Goal: Information Seeking & Learning: Find specific fact

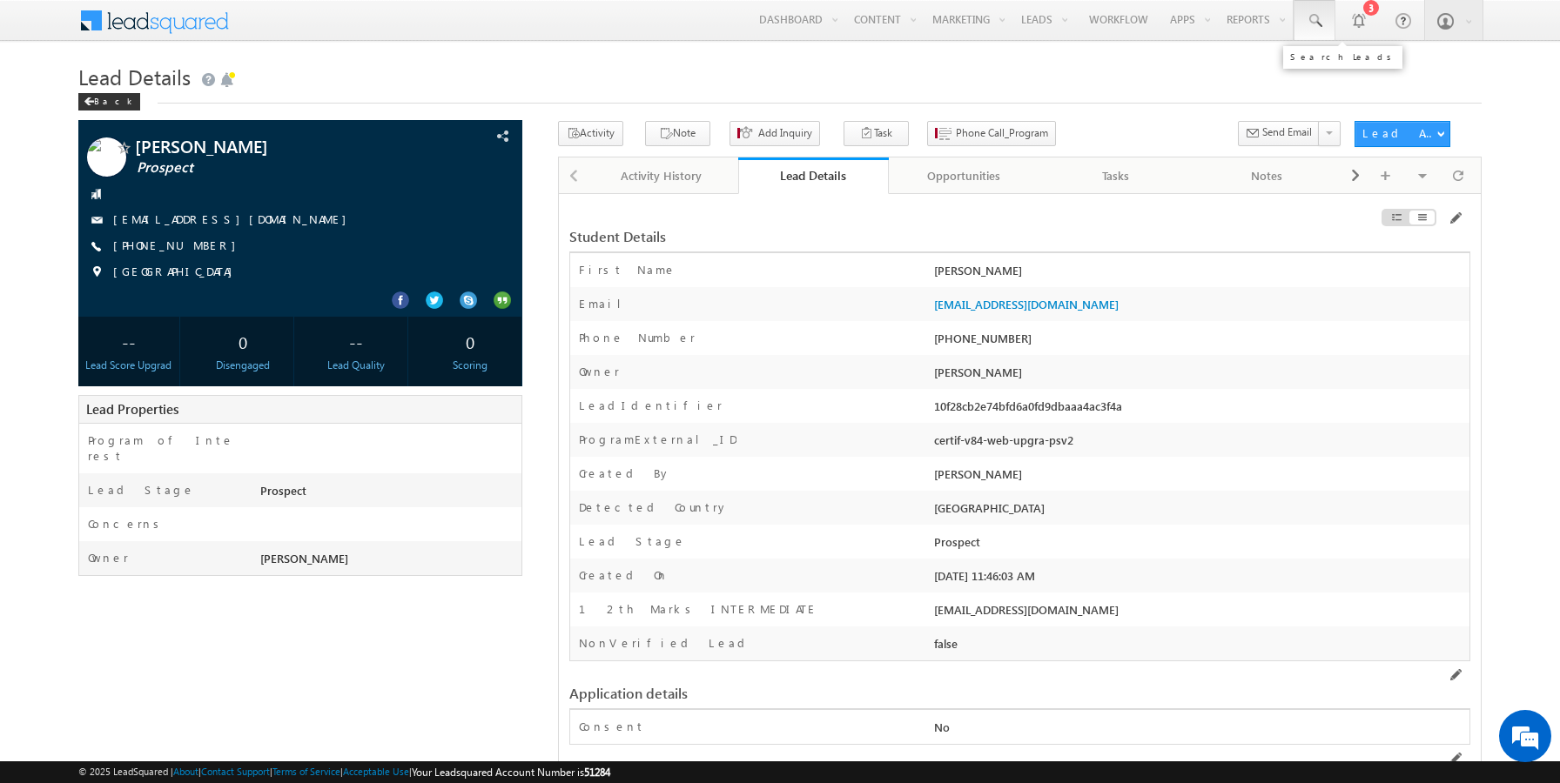
click at [1312, 20] on span at bounding box center [1314, 20] width 17 height 17
paste input "9803101228"
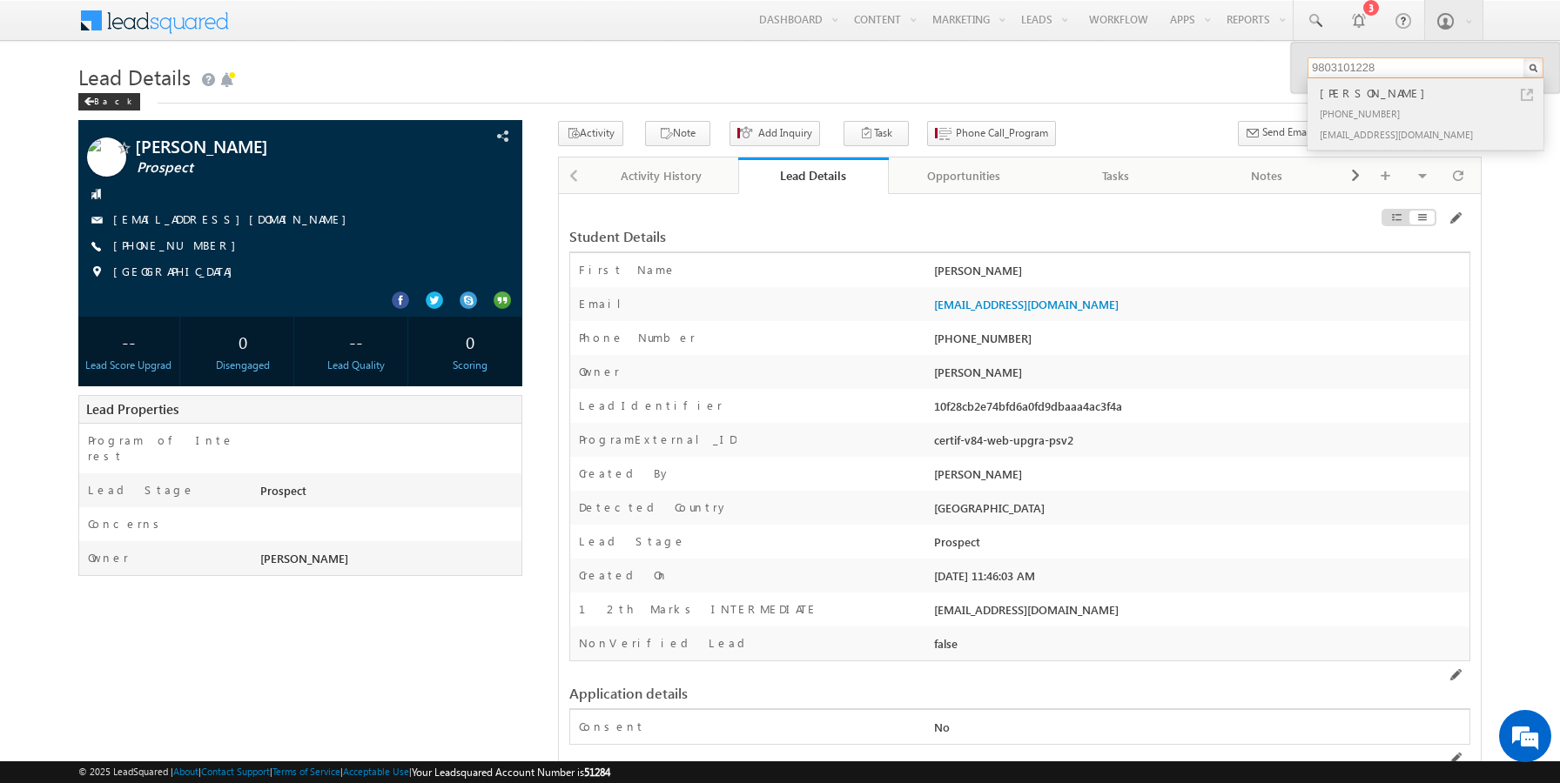
type input "9803101228"
click at [1528, 92] on link at bounding box center [1527, 95] width 12 height 12
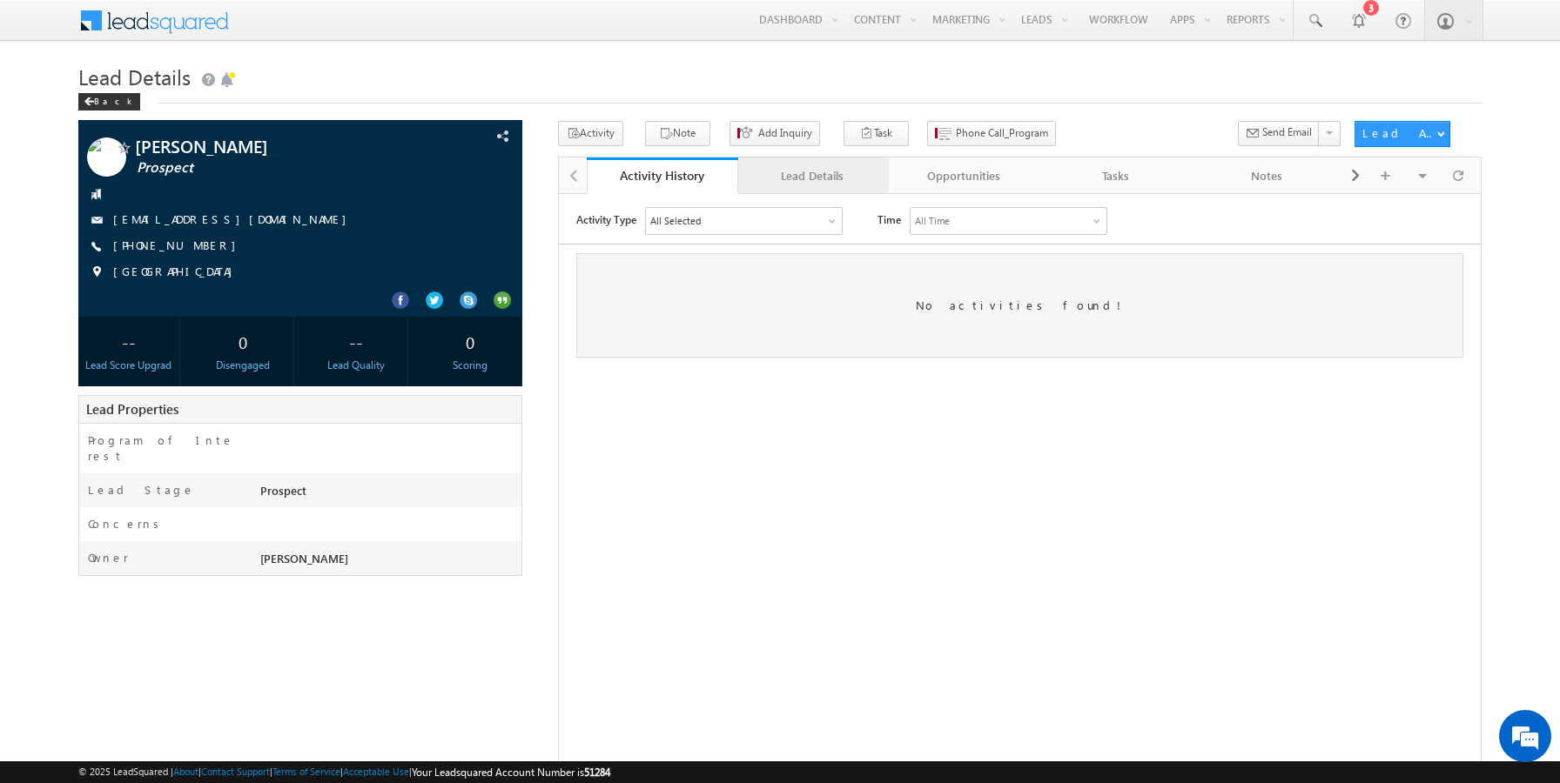
click at [839, 194] on link "Lead Details" at bounding box center [813, 176] width 151 height 37
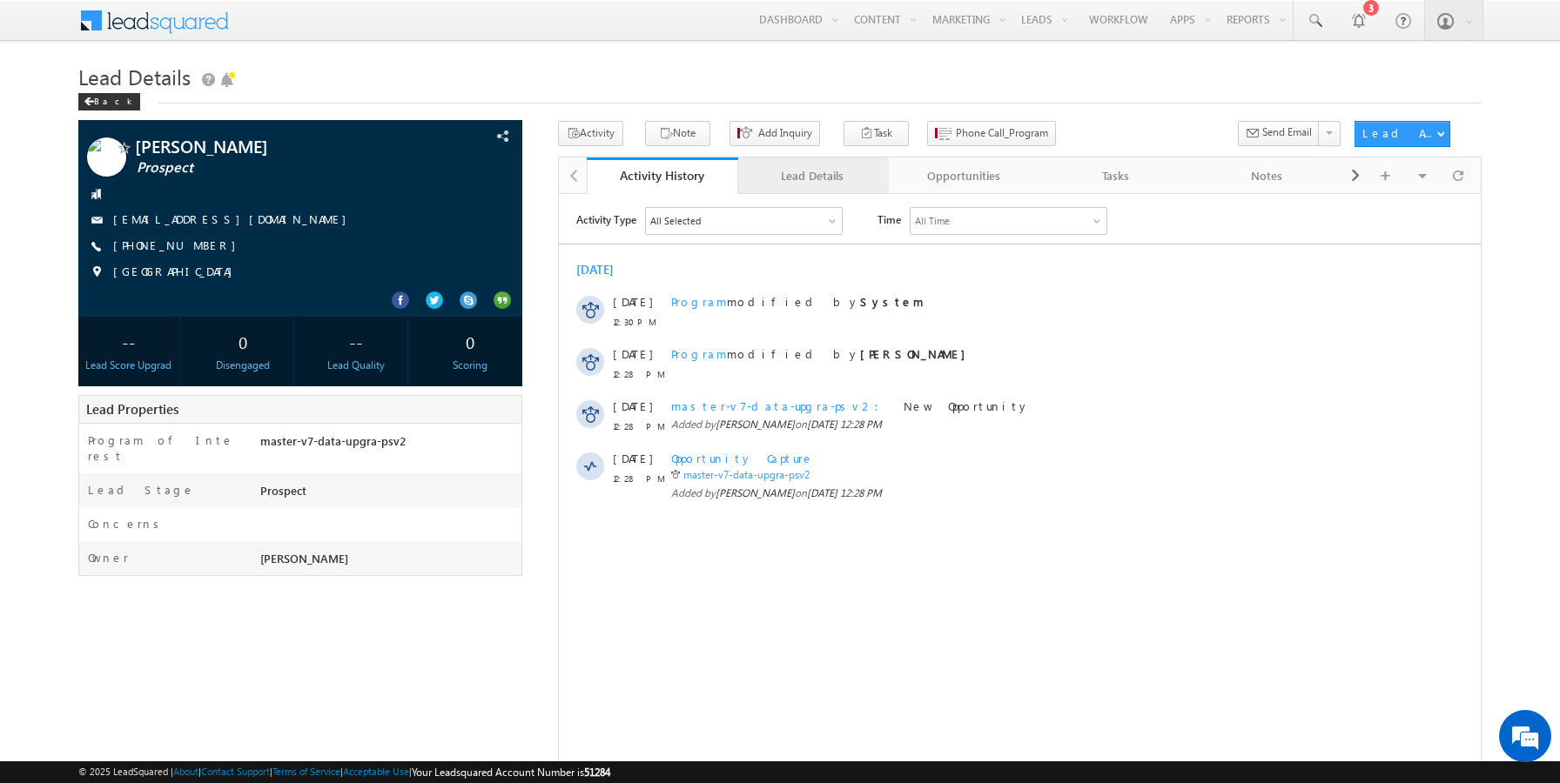
click at [790, 185] on div "Lead Details" at bounding box center [813, 175] width 122 height 21
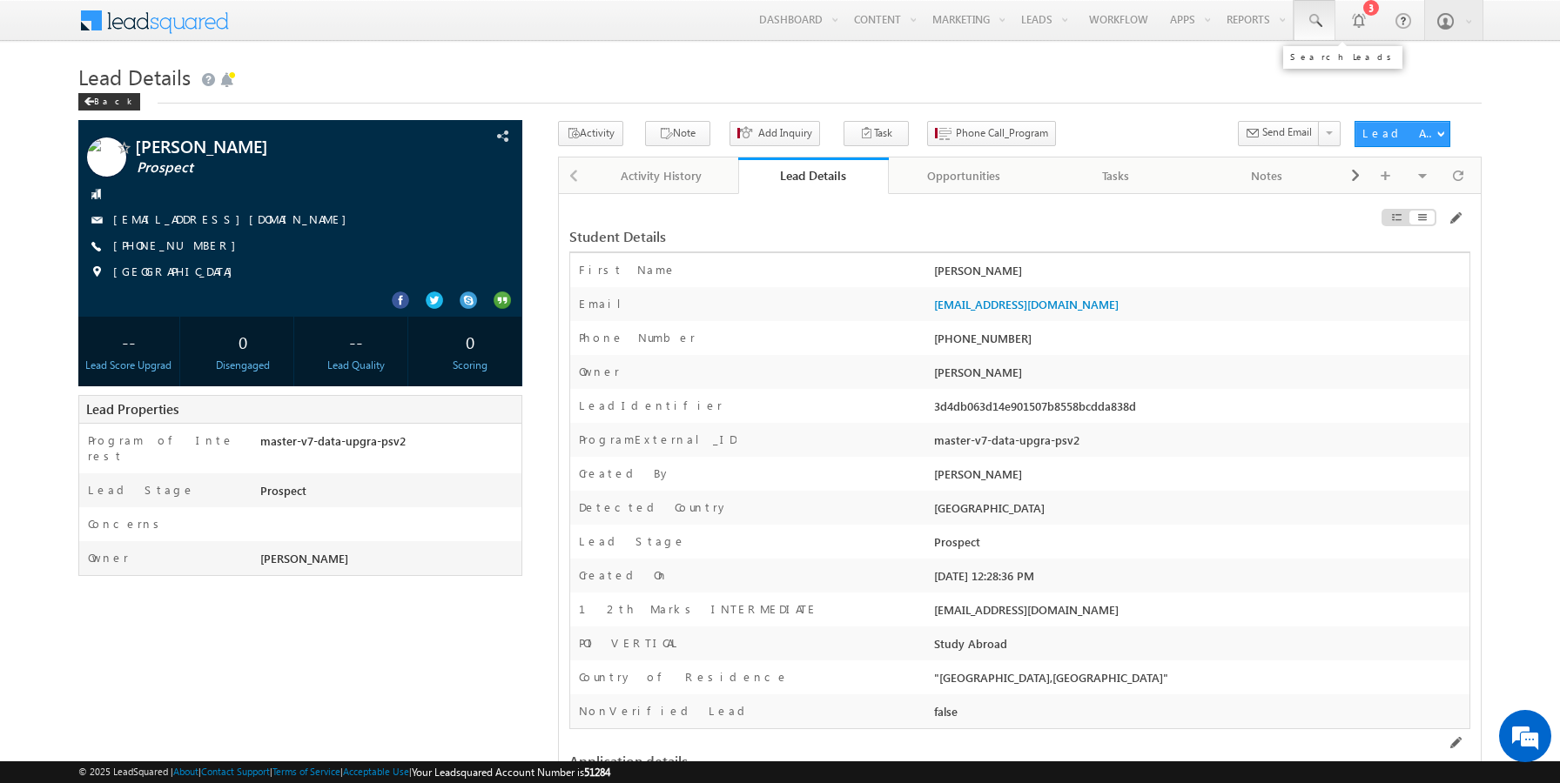
click at [1323, 28] on link at bounding box center [1315, 20] width 42 height 40
paste input "9803100101"
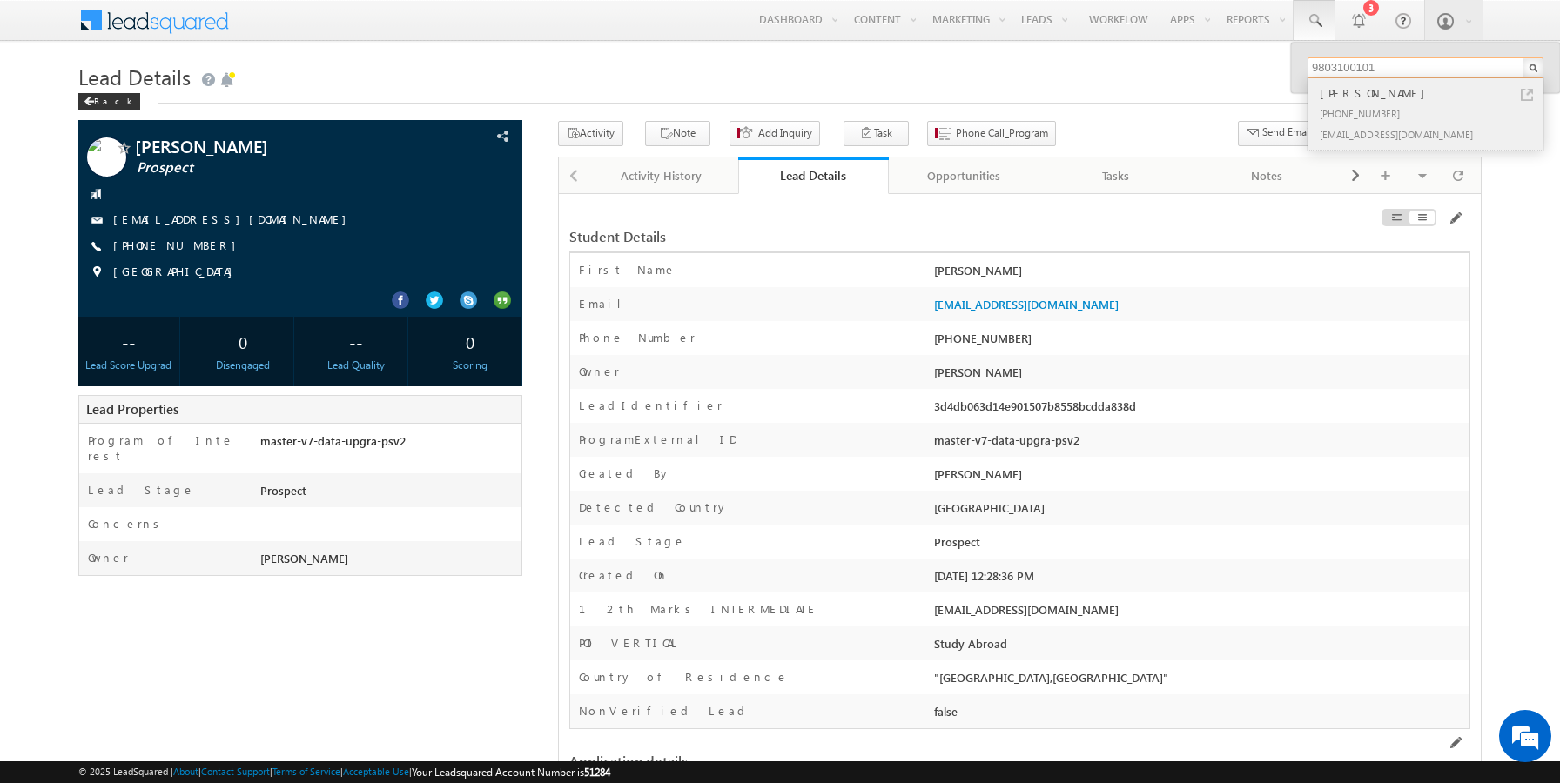
type input "9803100101"
click at [1527, 91] on link at bounding box center [1527, 95] width 12 height 12
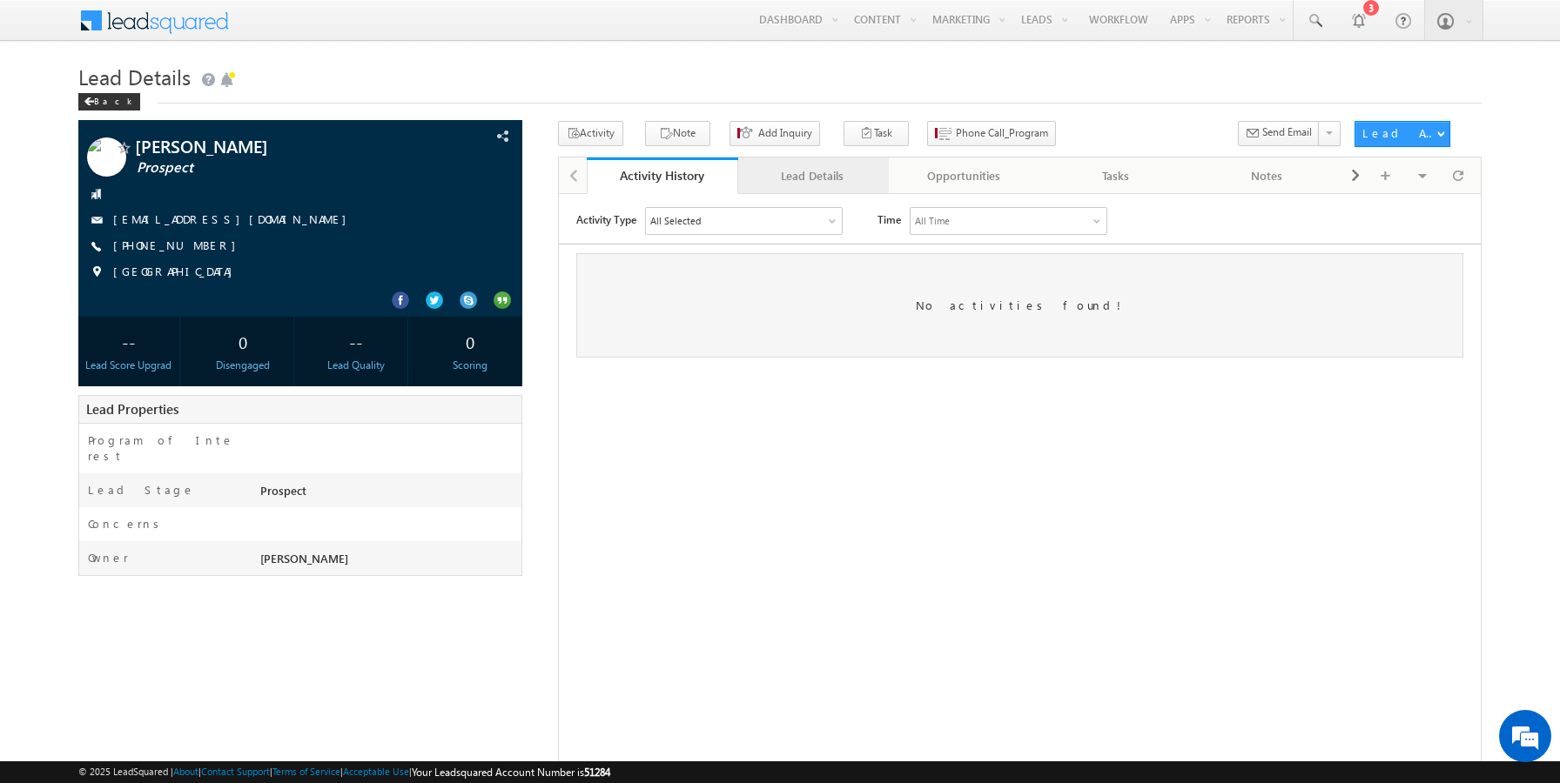
click at [785, 175] on div "Lead Details" at bounding box center [813, 175] width 122 height 21
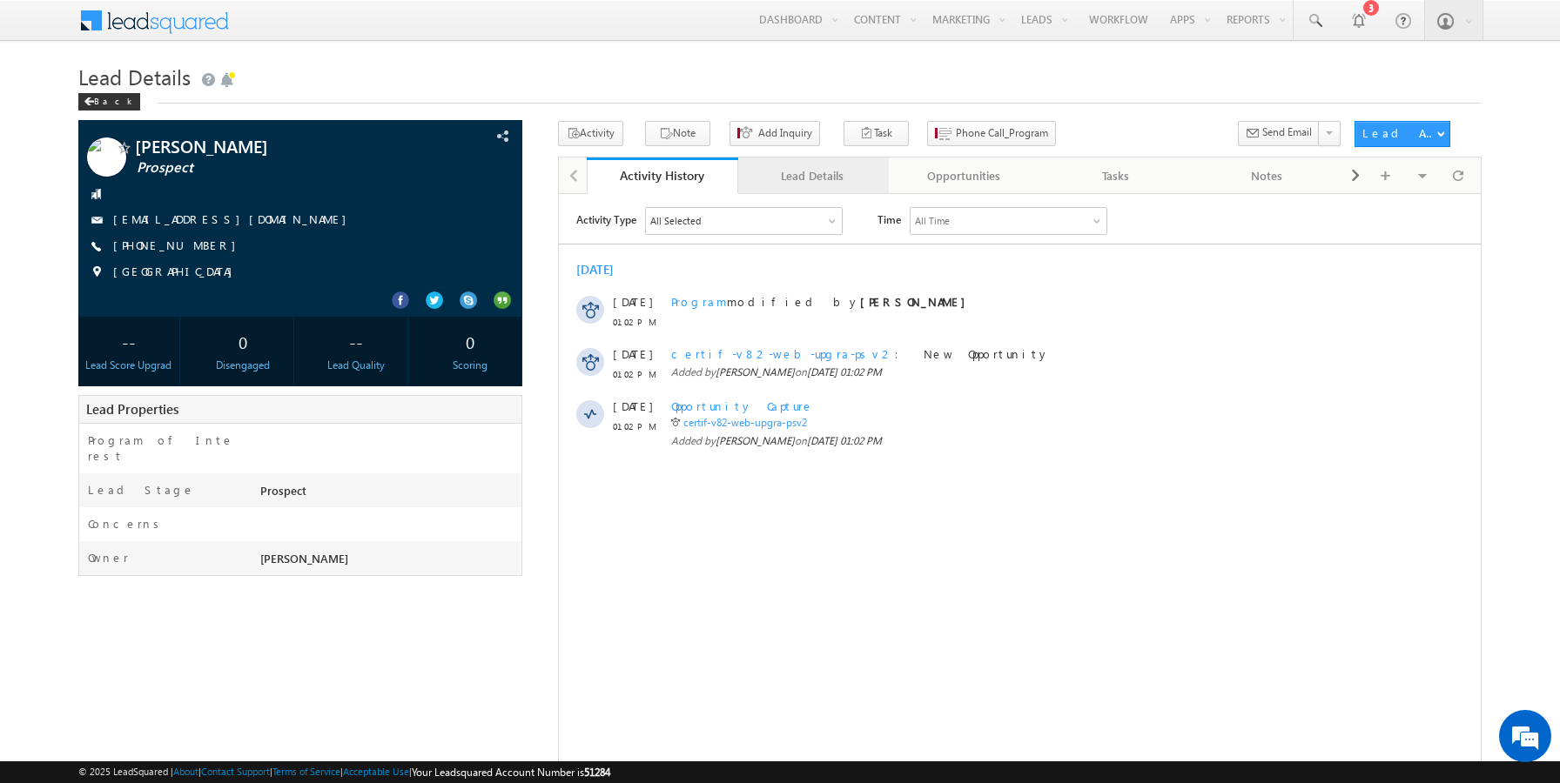
click at [799, 185] on div "Lead Details" at bounding box center [813, 175] width 122 height 21
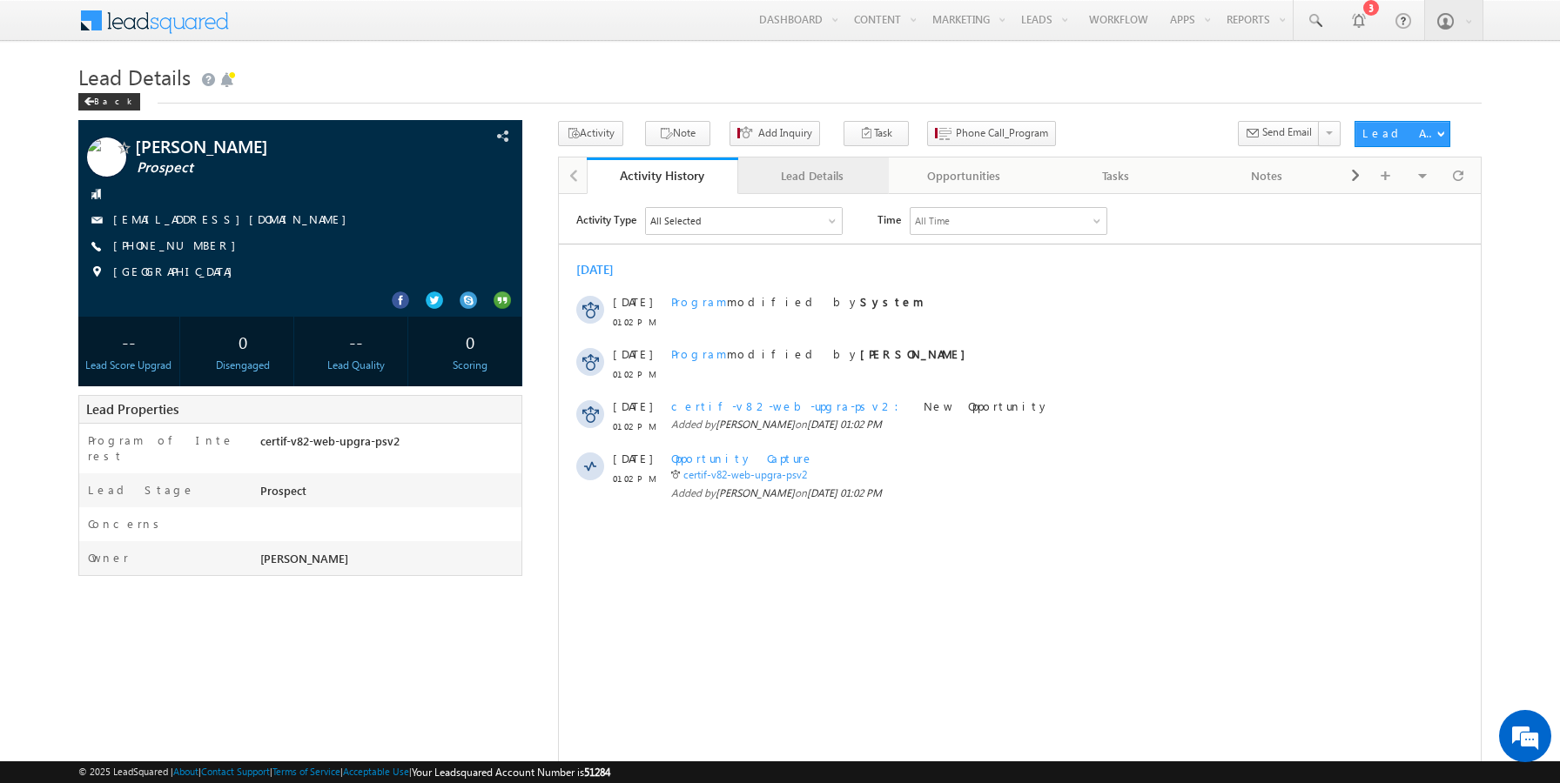
click at [799, 179] on div "Lead Details" at bounding box center [813, 175] width 122 height 21
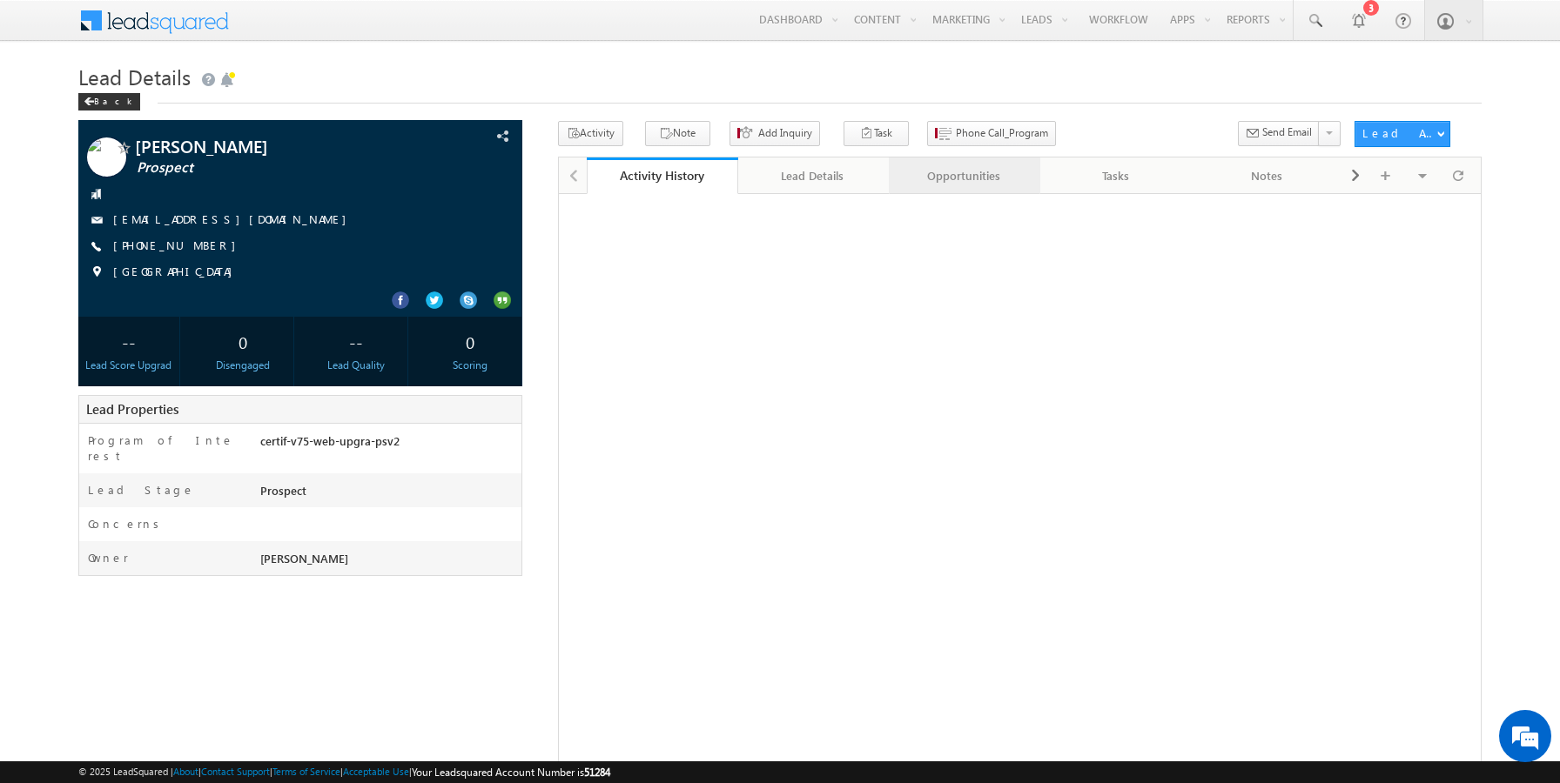
click at [968, 176] on div "Opportunities" at bounding box center [964, 175] width 122 height 21
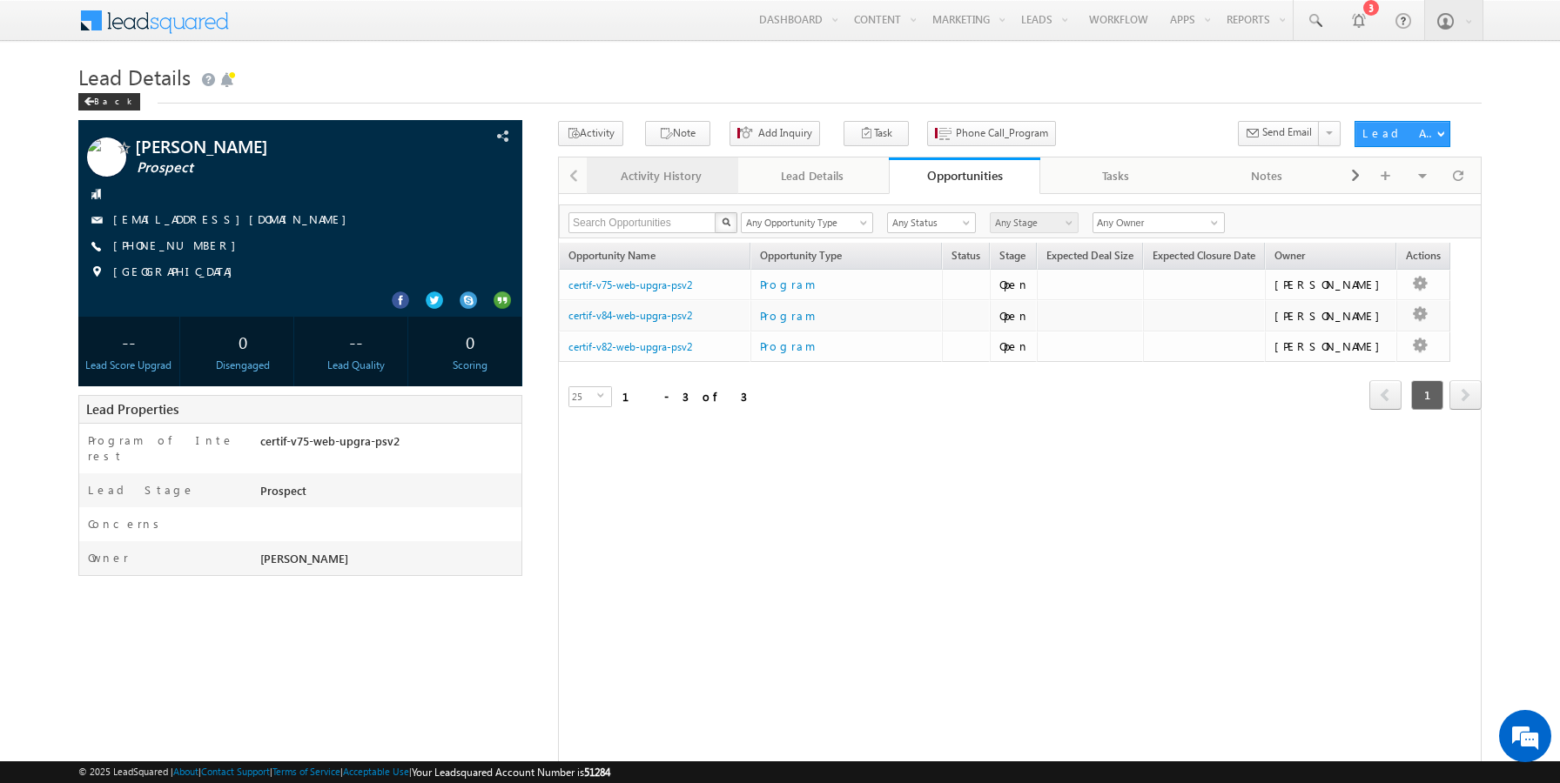
click at [649, 181] on div "Activity History" at bounding box center [662, 175] width 122 height 21
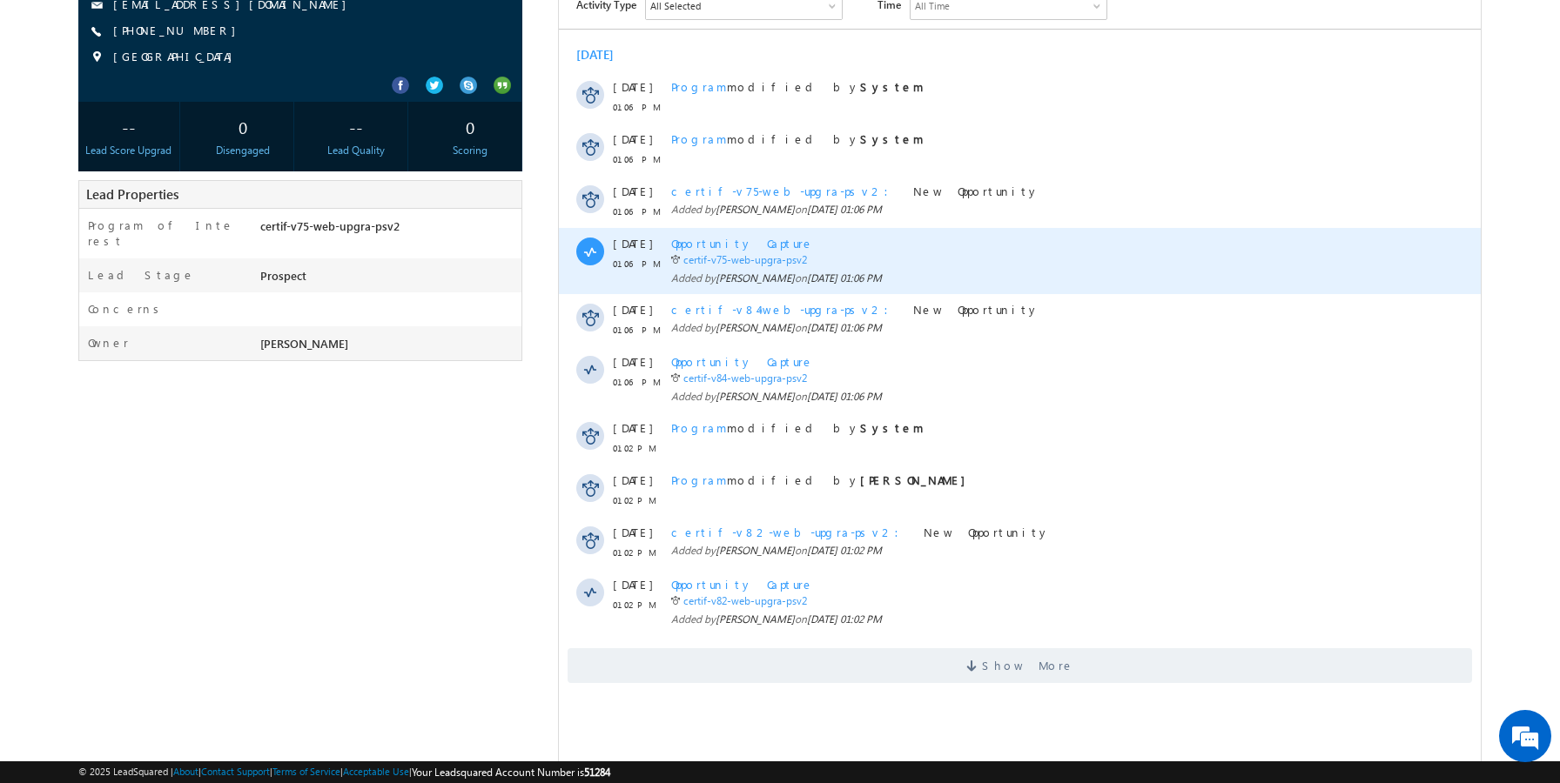
scroll to position [227, 0]
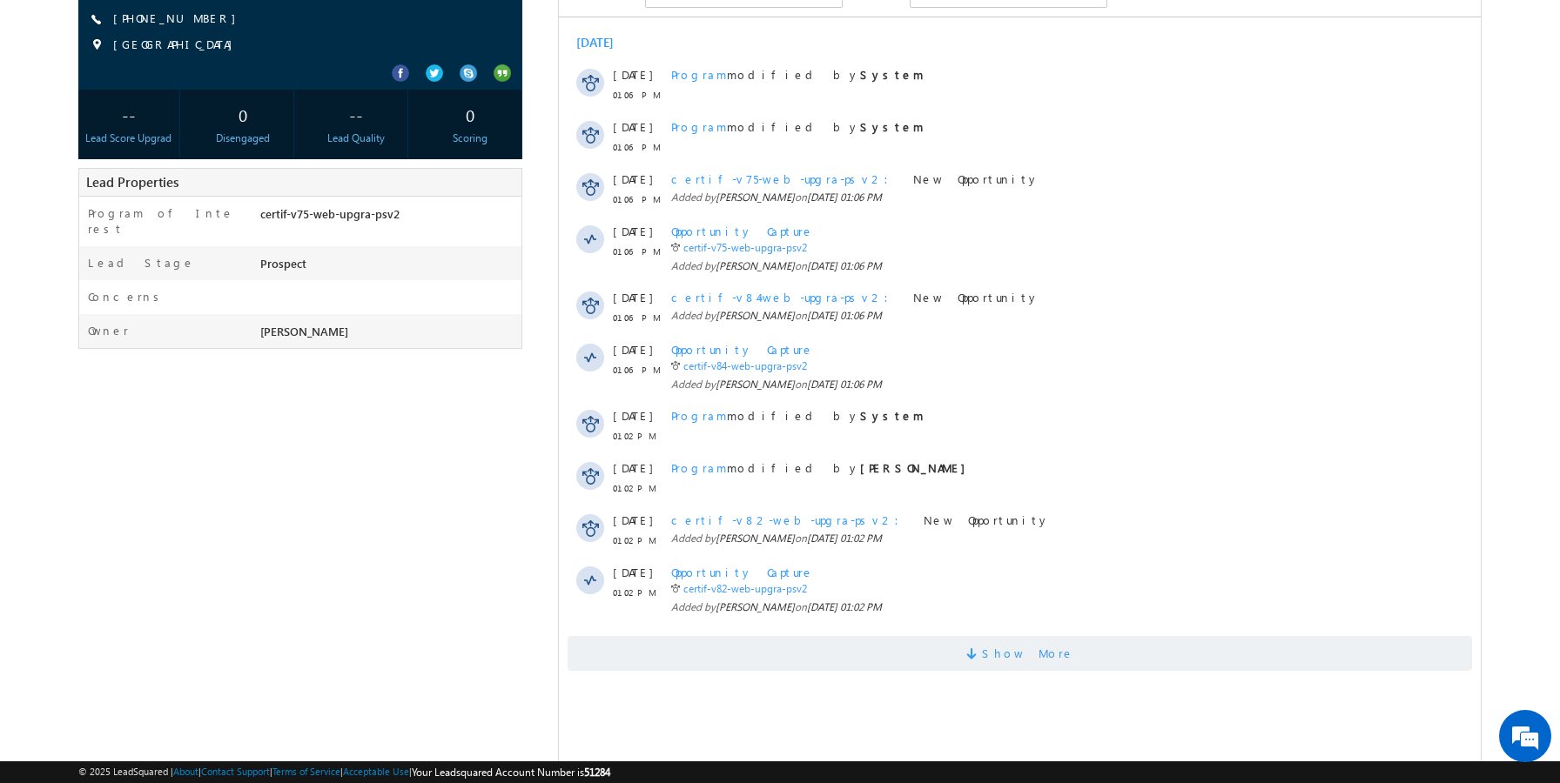
click at [706, 637] on span "Show More" at bounding box center [1019, 653] width 904 height 35
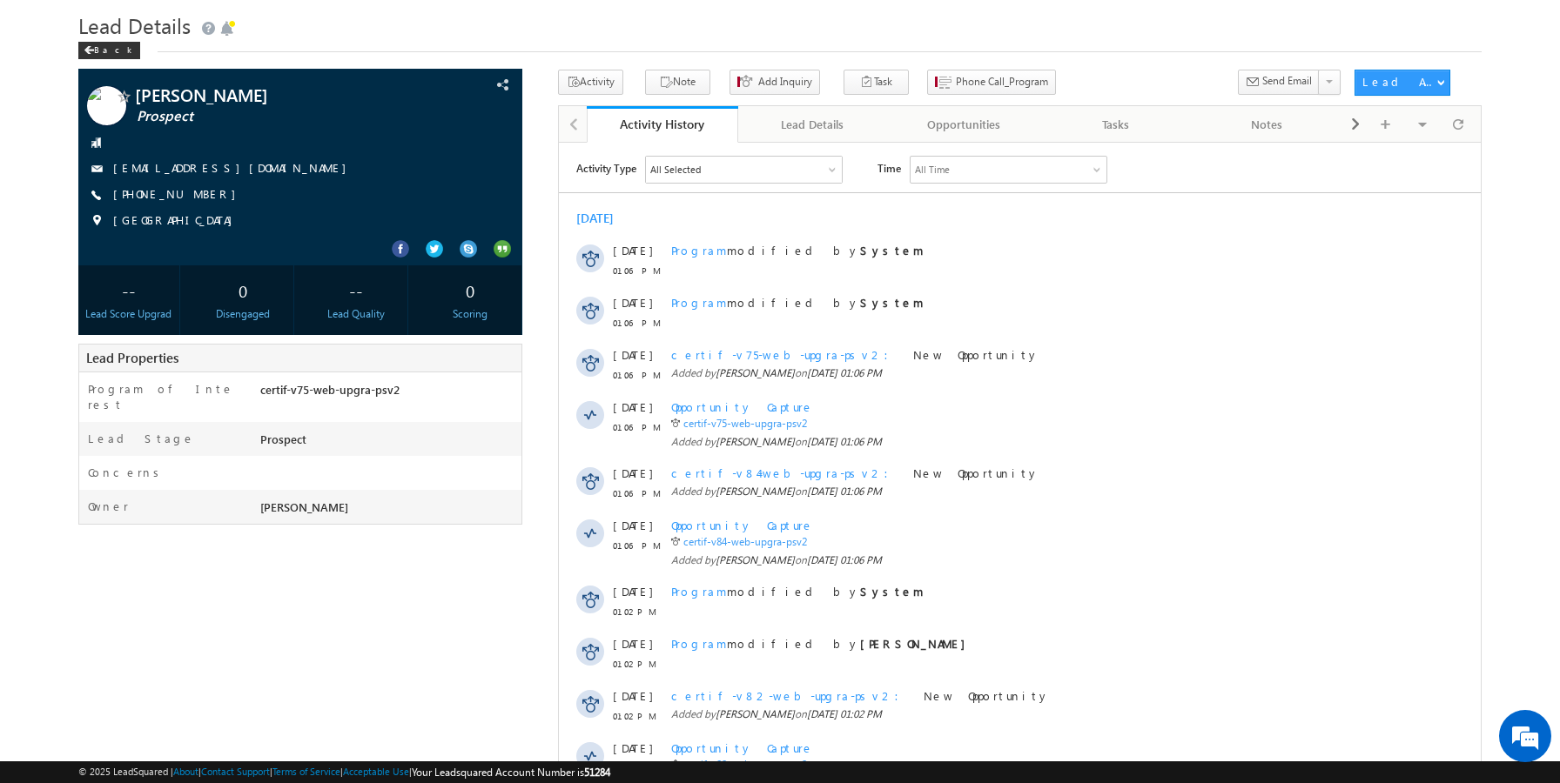
scroll to position [0, 0]
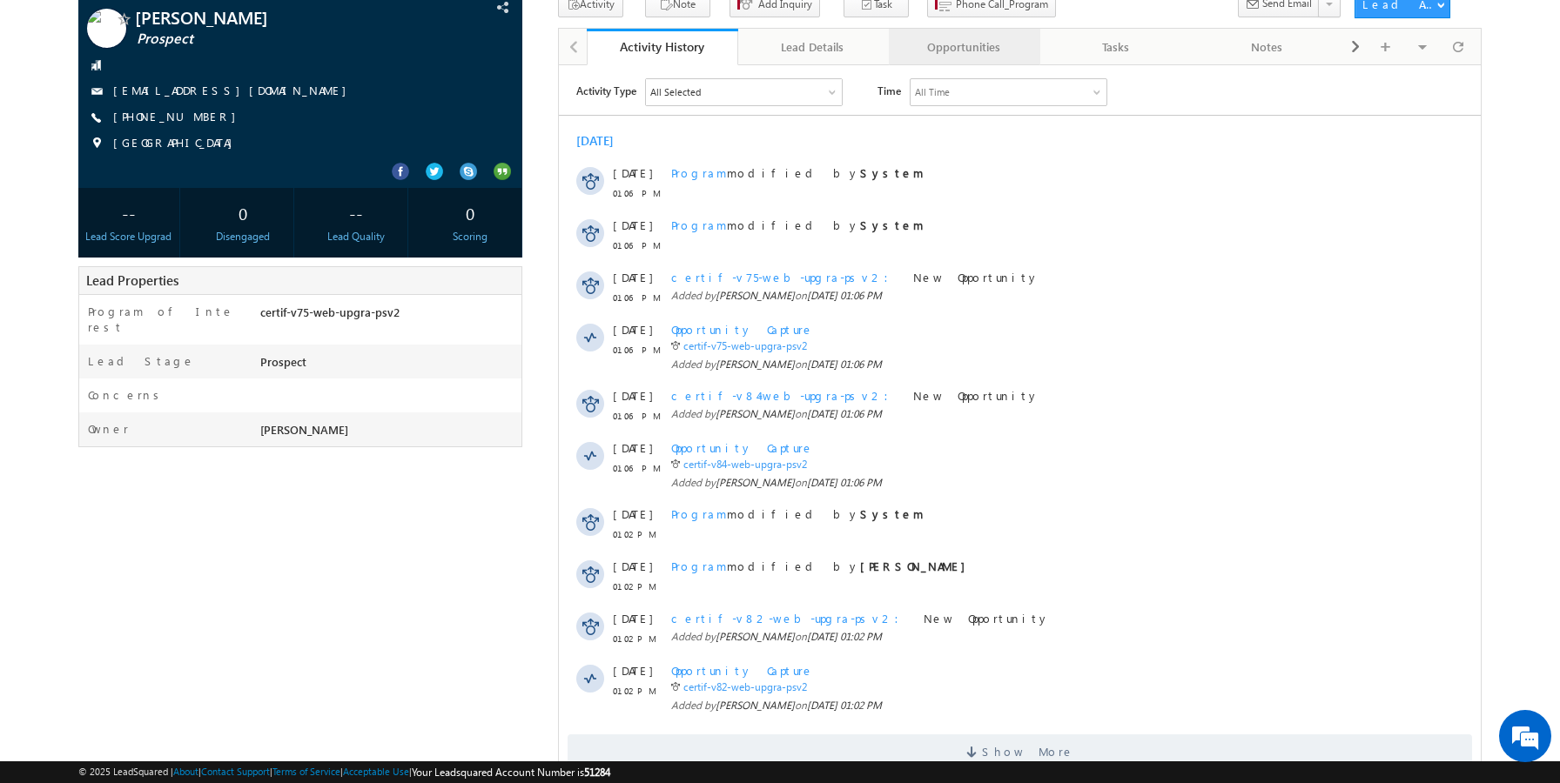
click at [944, 55] on div "Opportunities" at bounding box center [964, 47] width 122 height 21
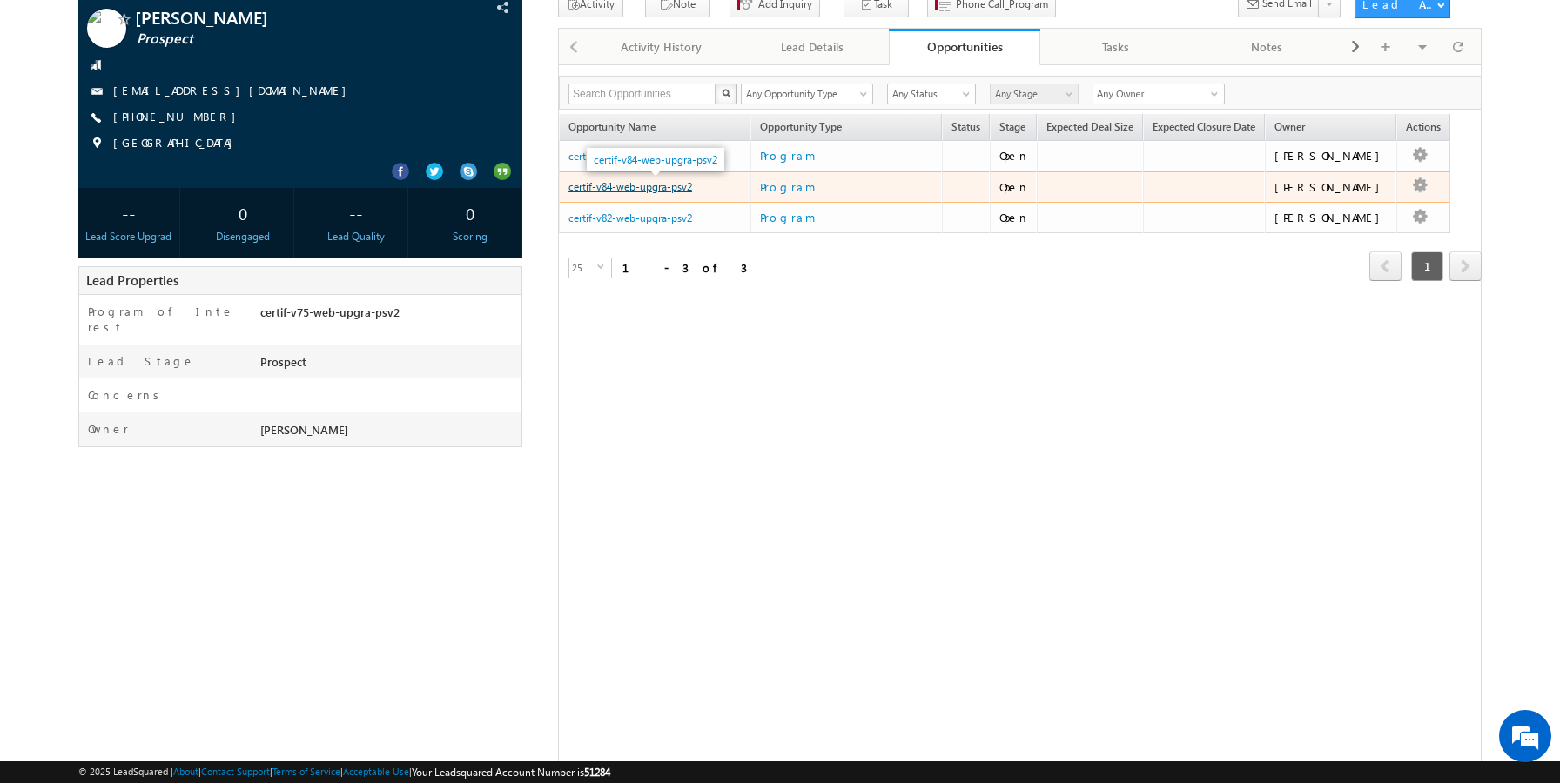
click at [674, 191] on link "certif-v84-web-upgra-psv2" at bounding box center [630, 186] width 124 height 13
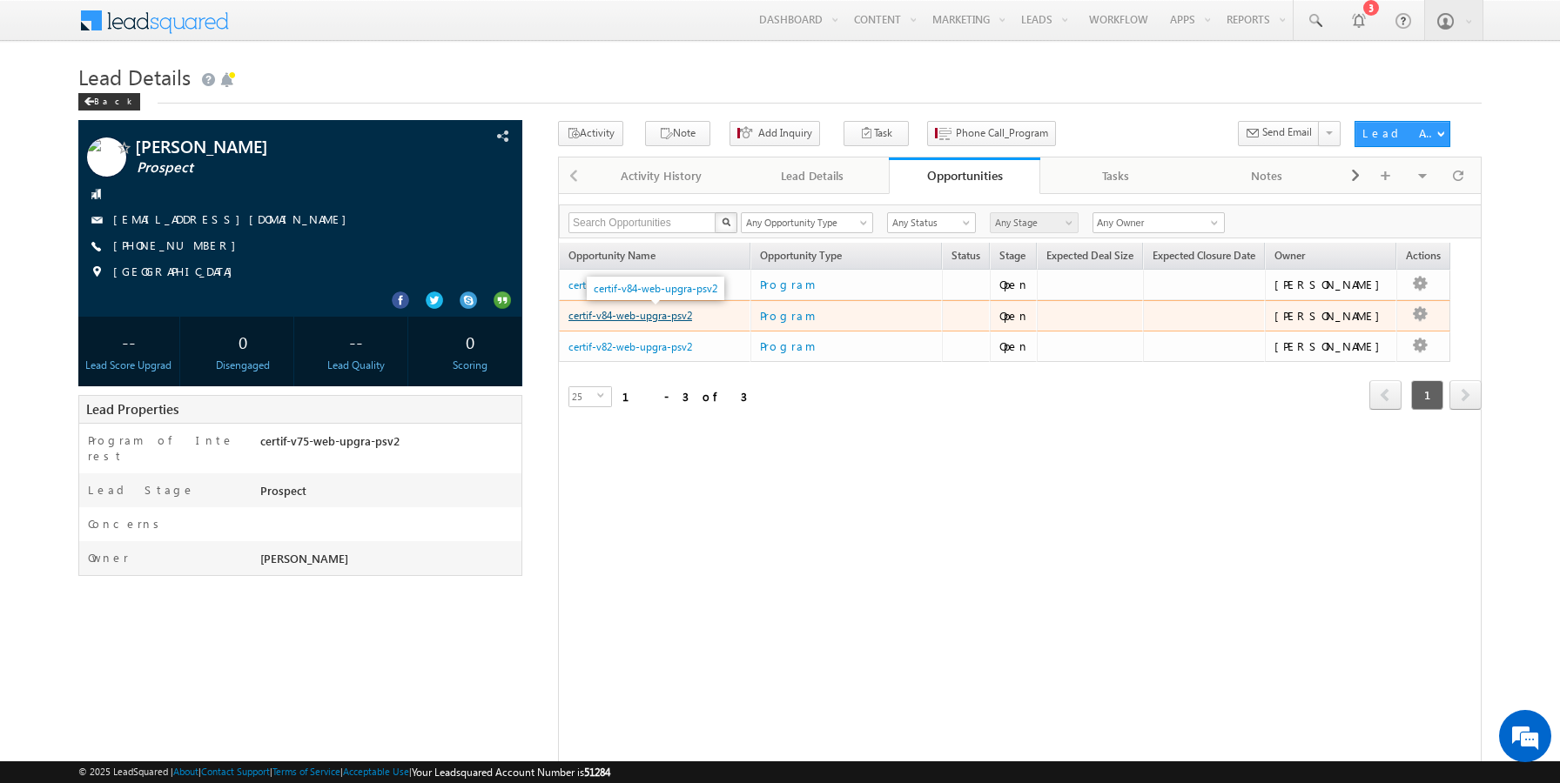
click at [669, 316] on link "certif-v84-web-upgra-psv2" at bounding box center [630, 315] width 124 height 13
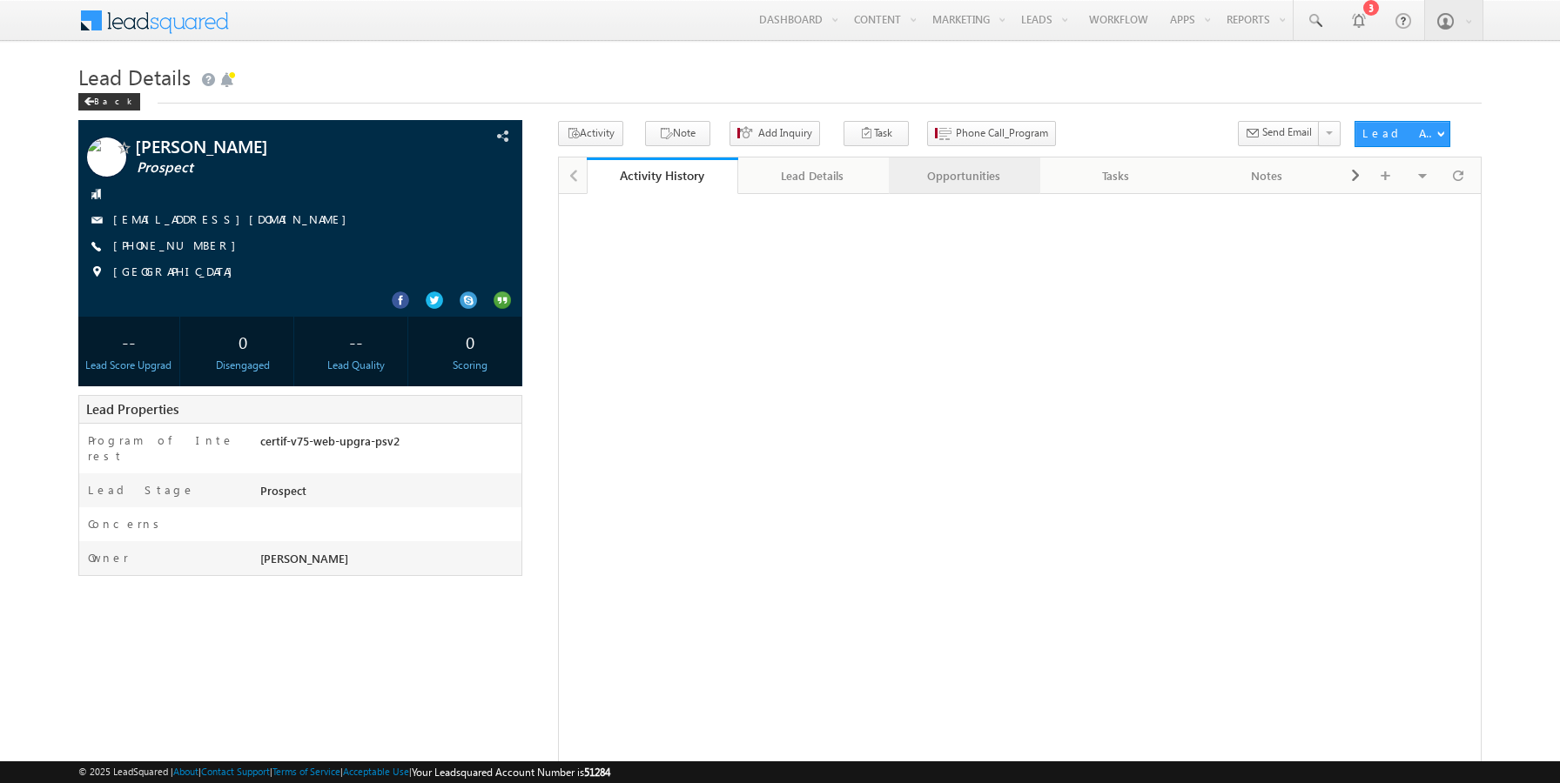
click at [952, 175] on div "Opportunities" at bounding box center [964, 175] width 122 height 21
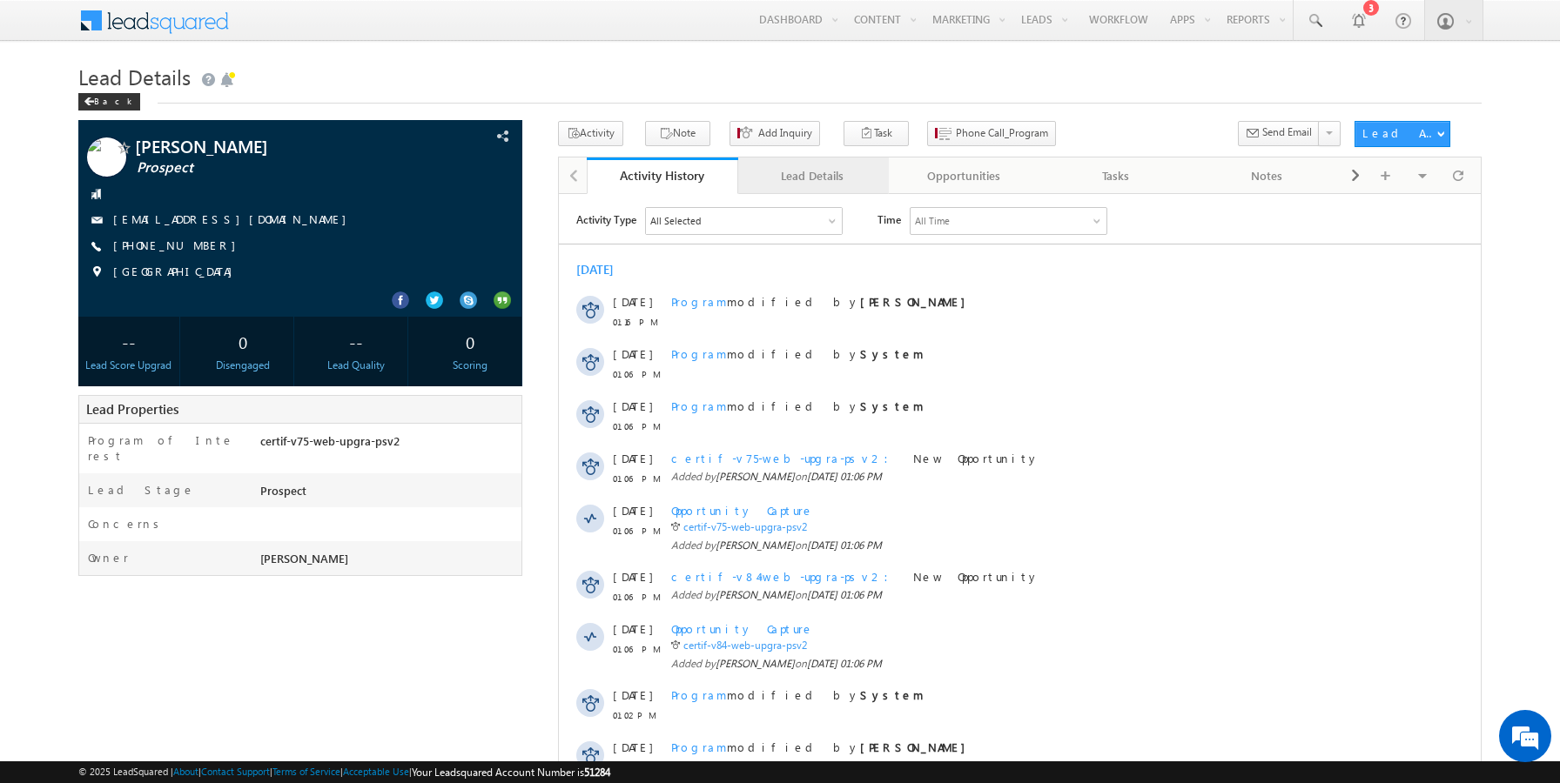
click at [808, 187] on link "Lead Details" at bounding box center [813, 176] width 151 height 37
click at [797, 178] on div "Lead Details" at bounding box center [813, 175] width 122 height 21
click at [797, 184] on div "Lead Details" at bounding box center [813, 175] width 122 height 21
click at [795, 181] on div "Lead Details" at bounding box center [813, 175] width 122 height 21
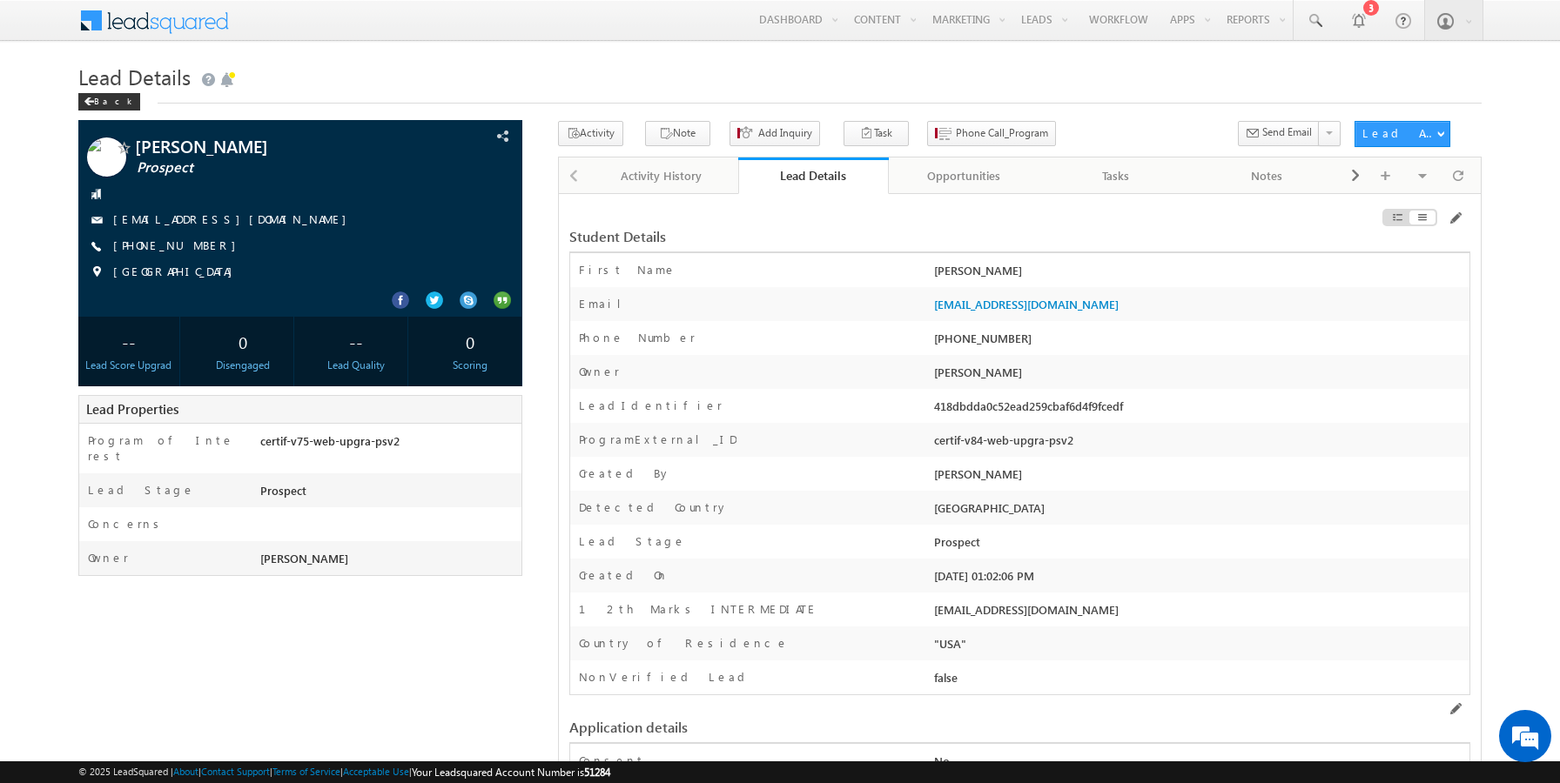
click at [817, 475] on div "Created By" at bounding box center [750, 478] width 360 height 25
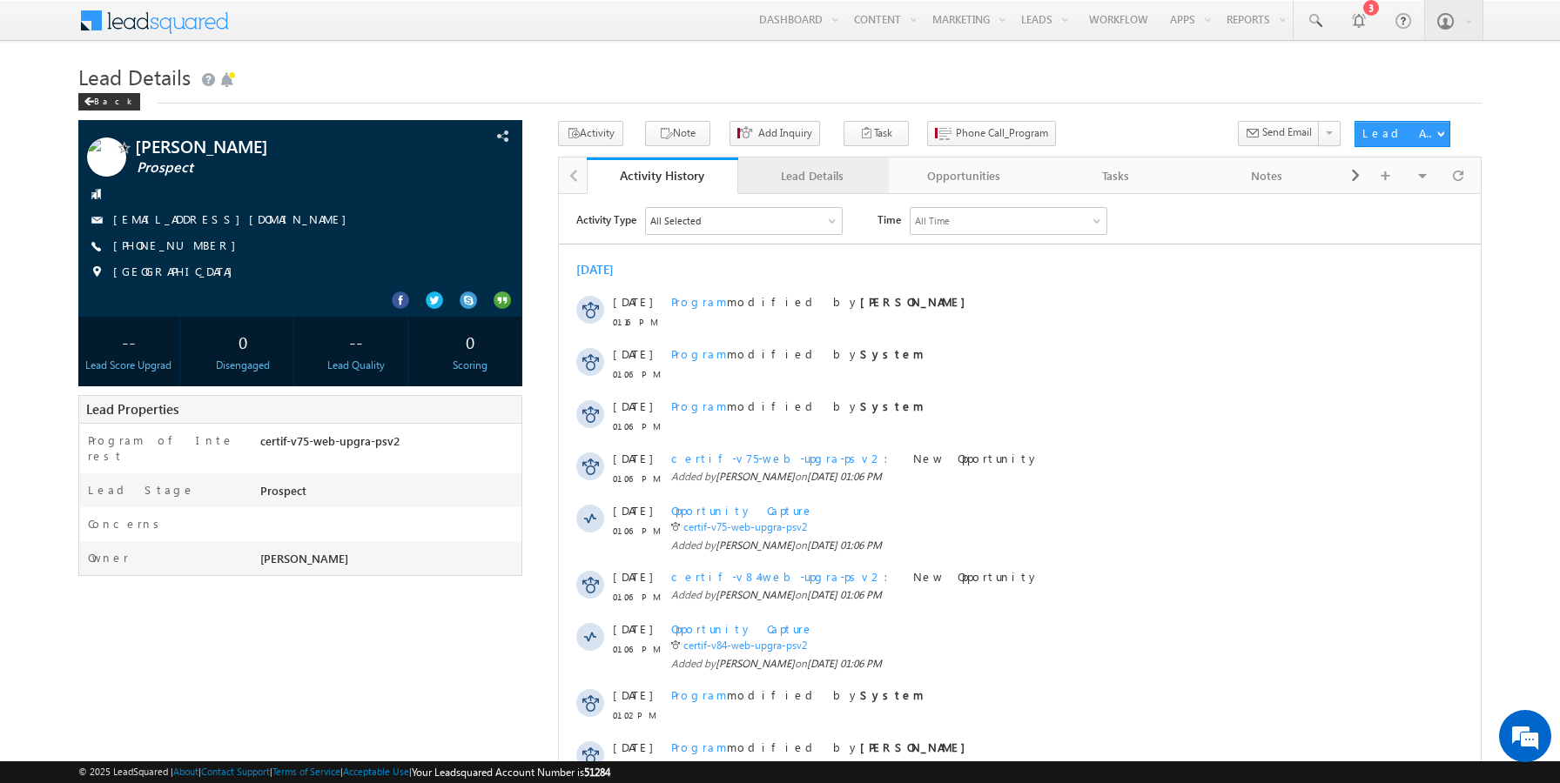
click at [790, 185] on div "Lead Details" at bounding box center [813, 175] width 122 height 21
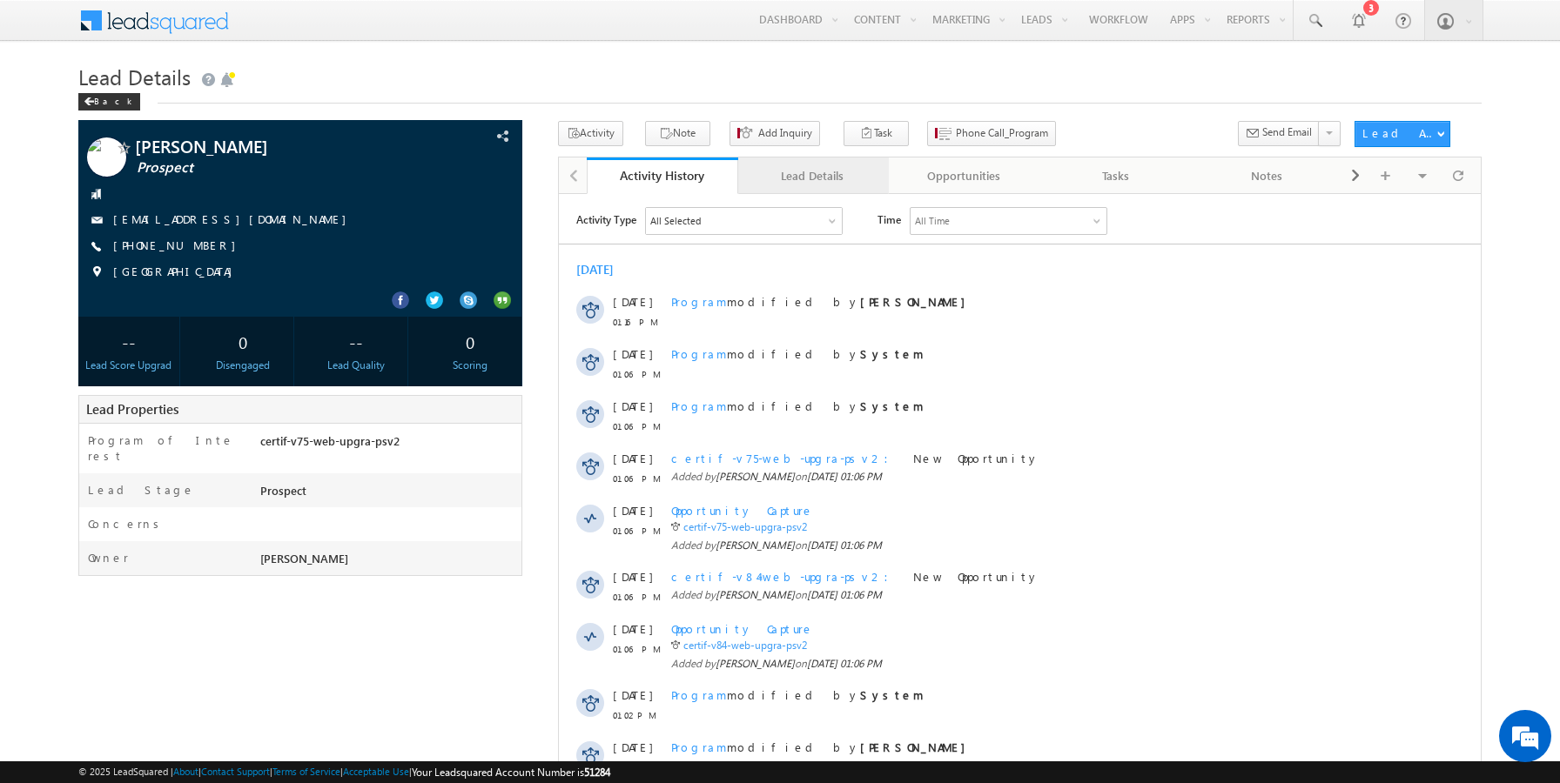
click at [808, 175] on div "Lead Details" at bounding box center [813, 175] width 122 height 21
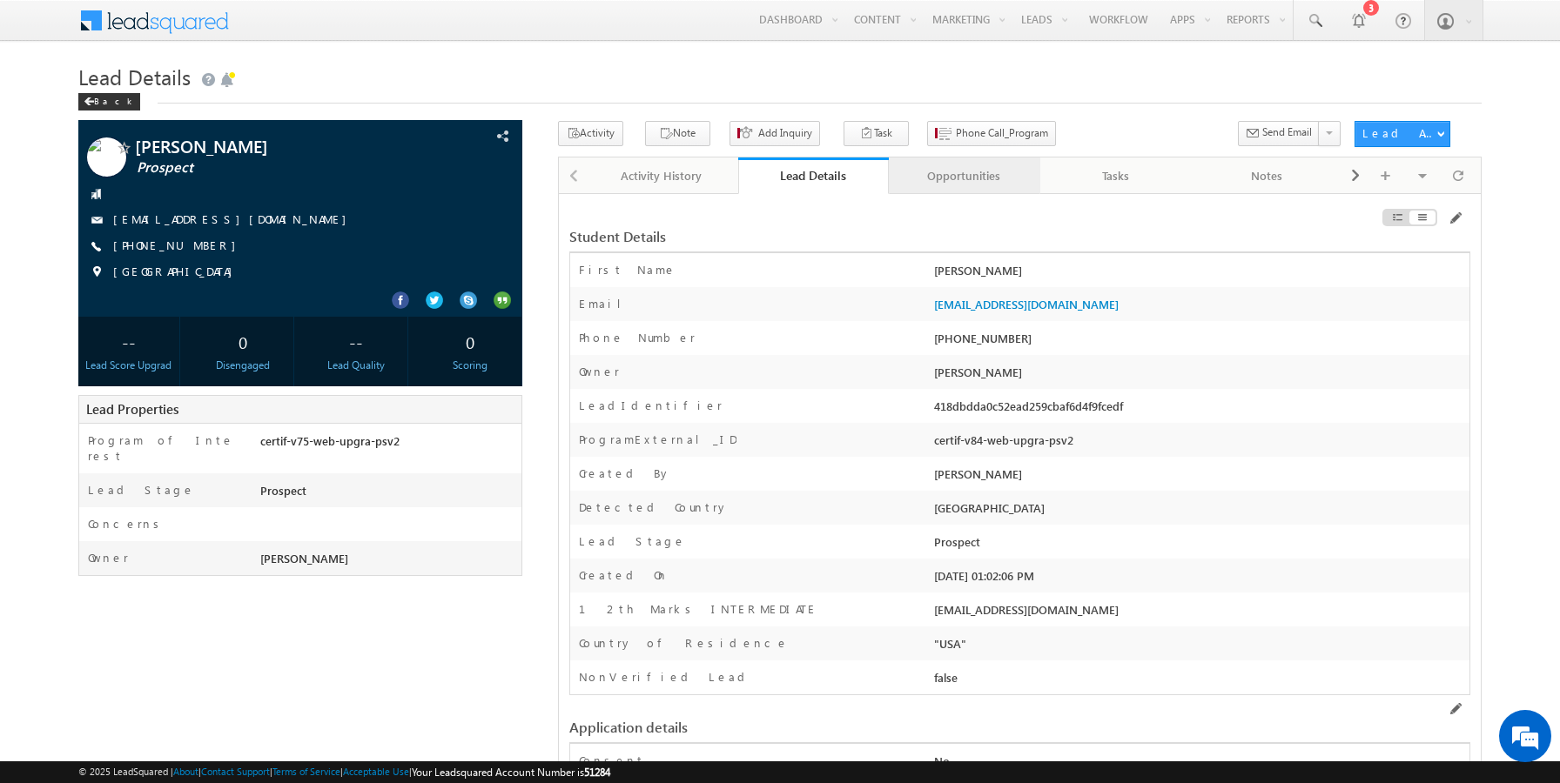
click at [995, 171] on div "Opportunities" at bounding box center [964, 175] width 122 height 21
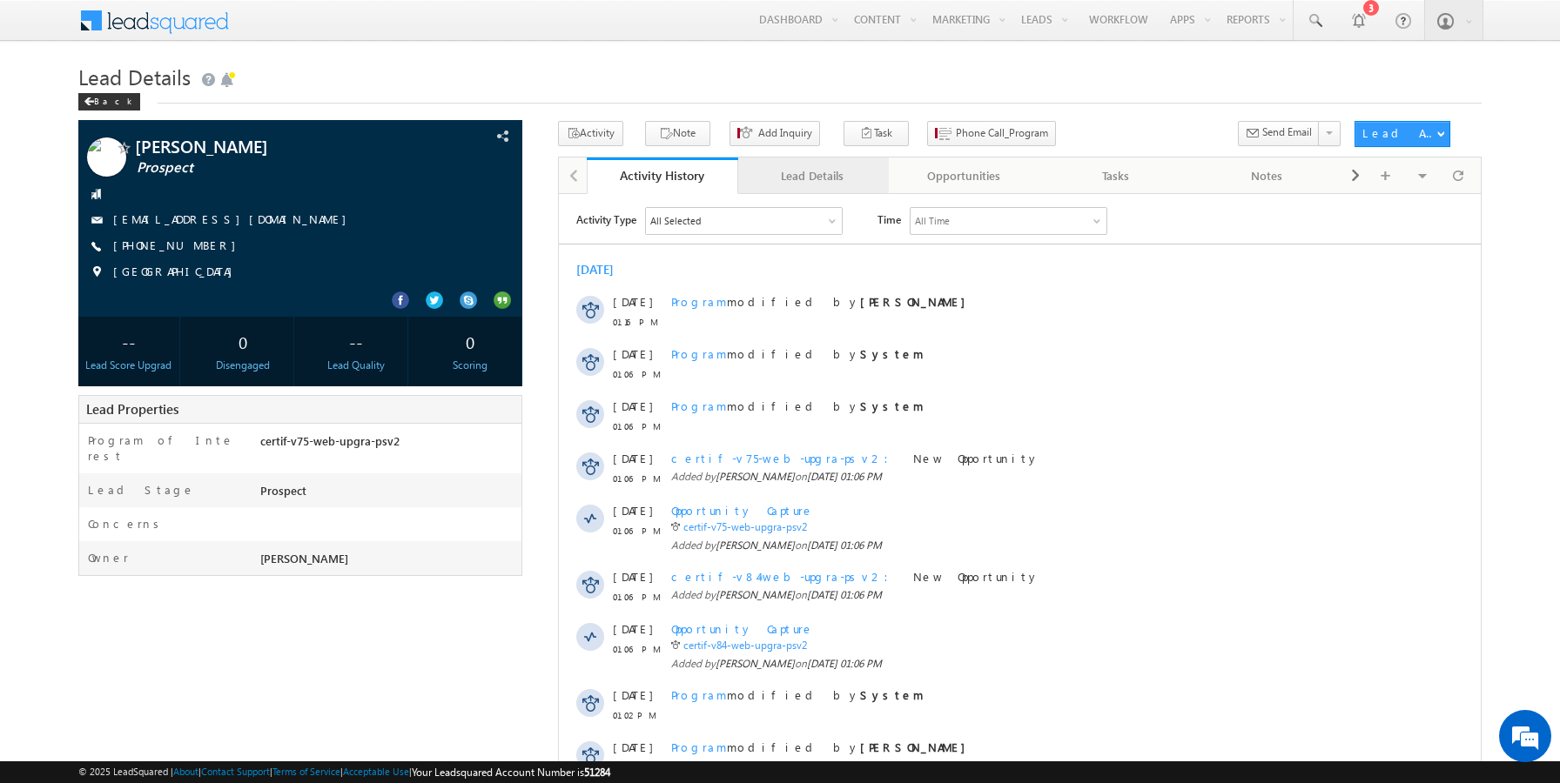
click at [828, 178] on div "Lead Details" at bounding box center [813, 175] width 122 height 21
click at [797, 188] on link "Lead Details" at bounding box center [813, 176] width 151 height 37
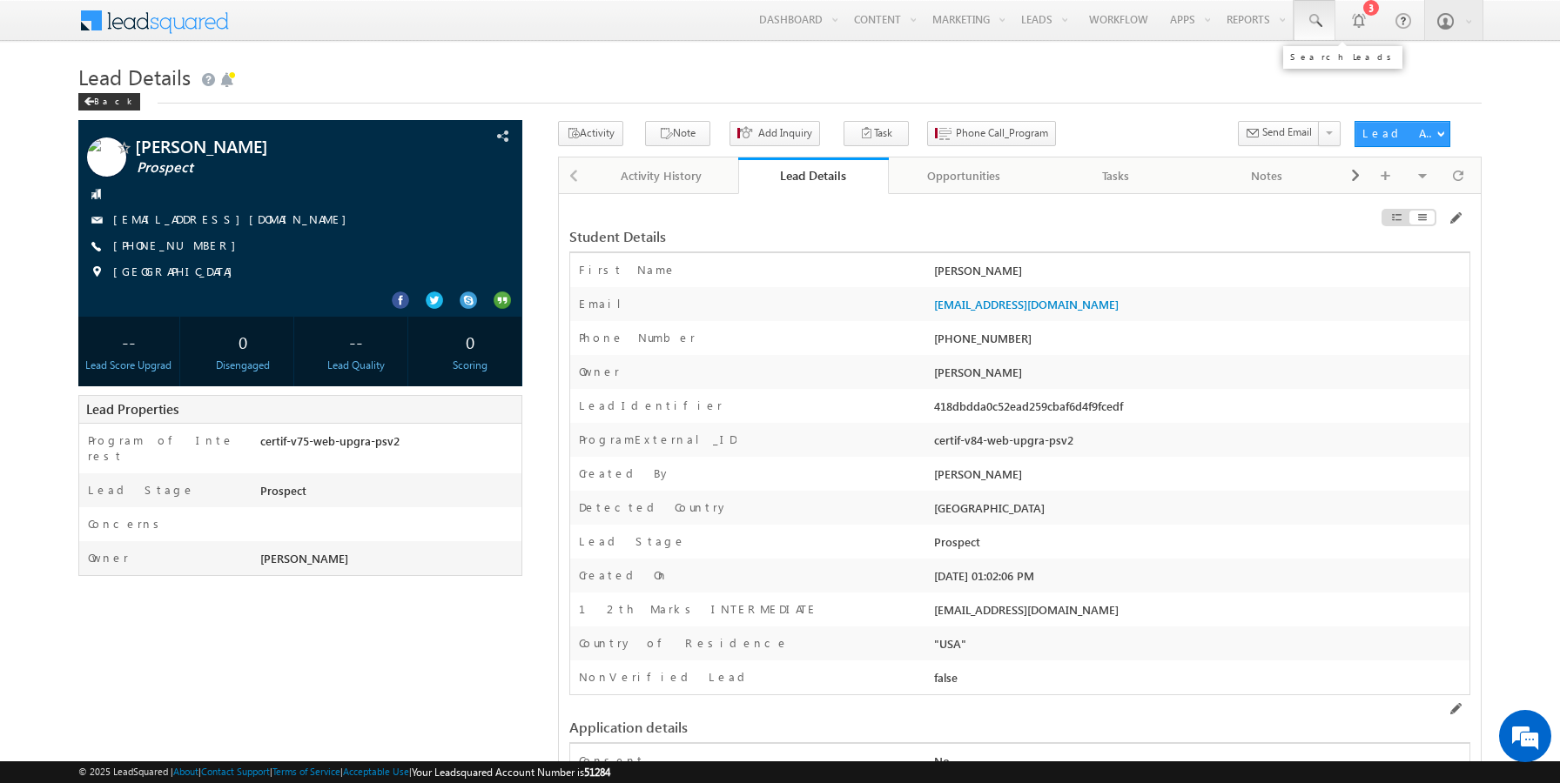
click at [1314, 19] on span at bounding box center [1314, 20] width 17 height 17
paste input ""9803100101""
type input ""9803100101""
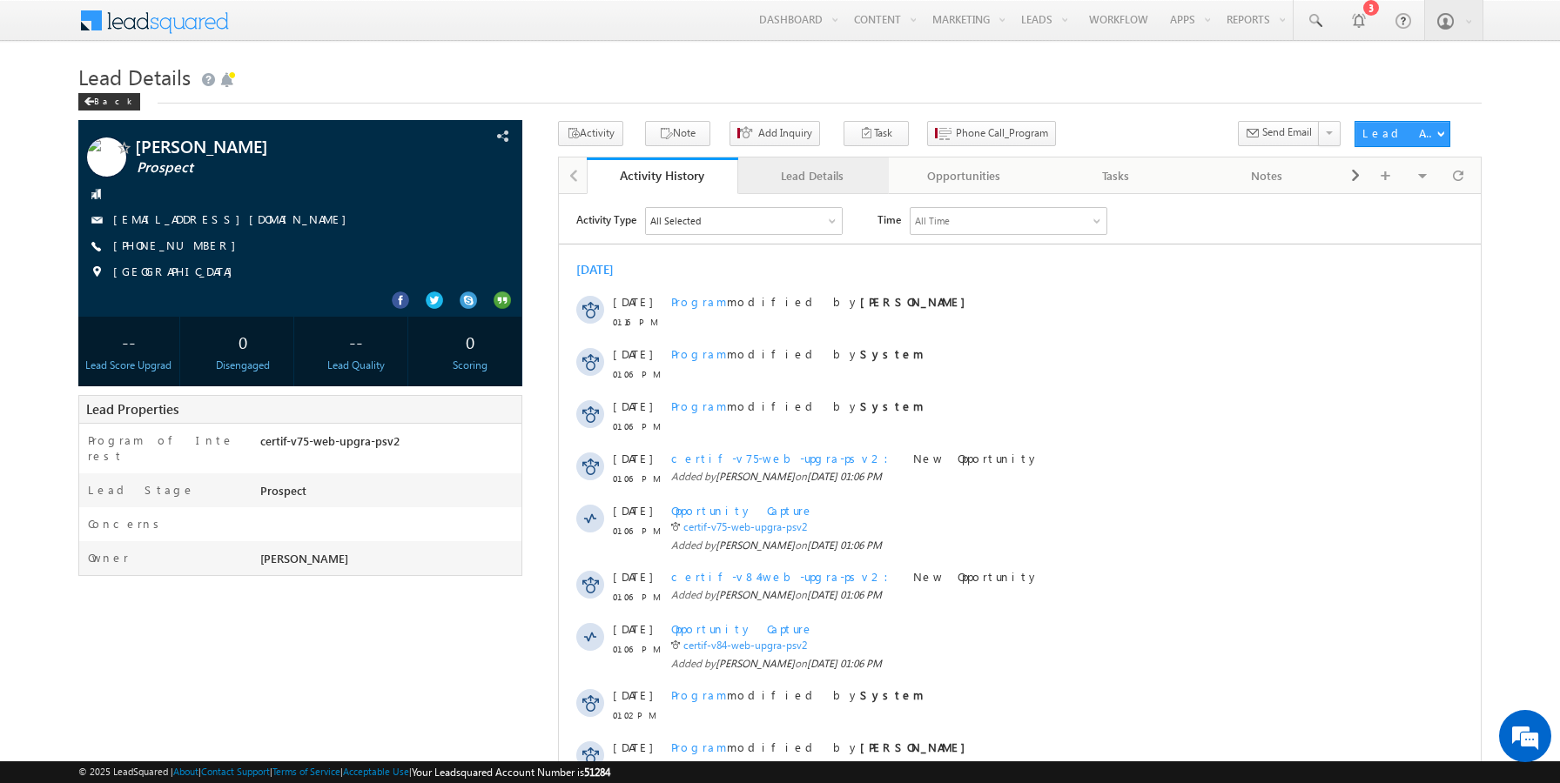
click at [784, 178] on div "Lead Details" at bounding box center [813, 175] width 122 height 21
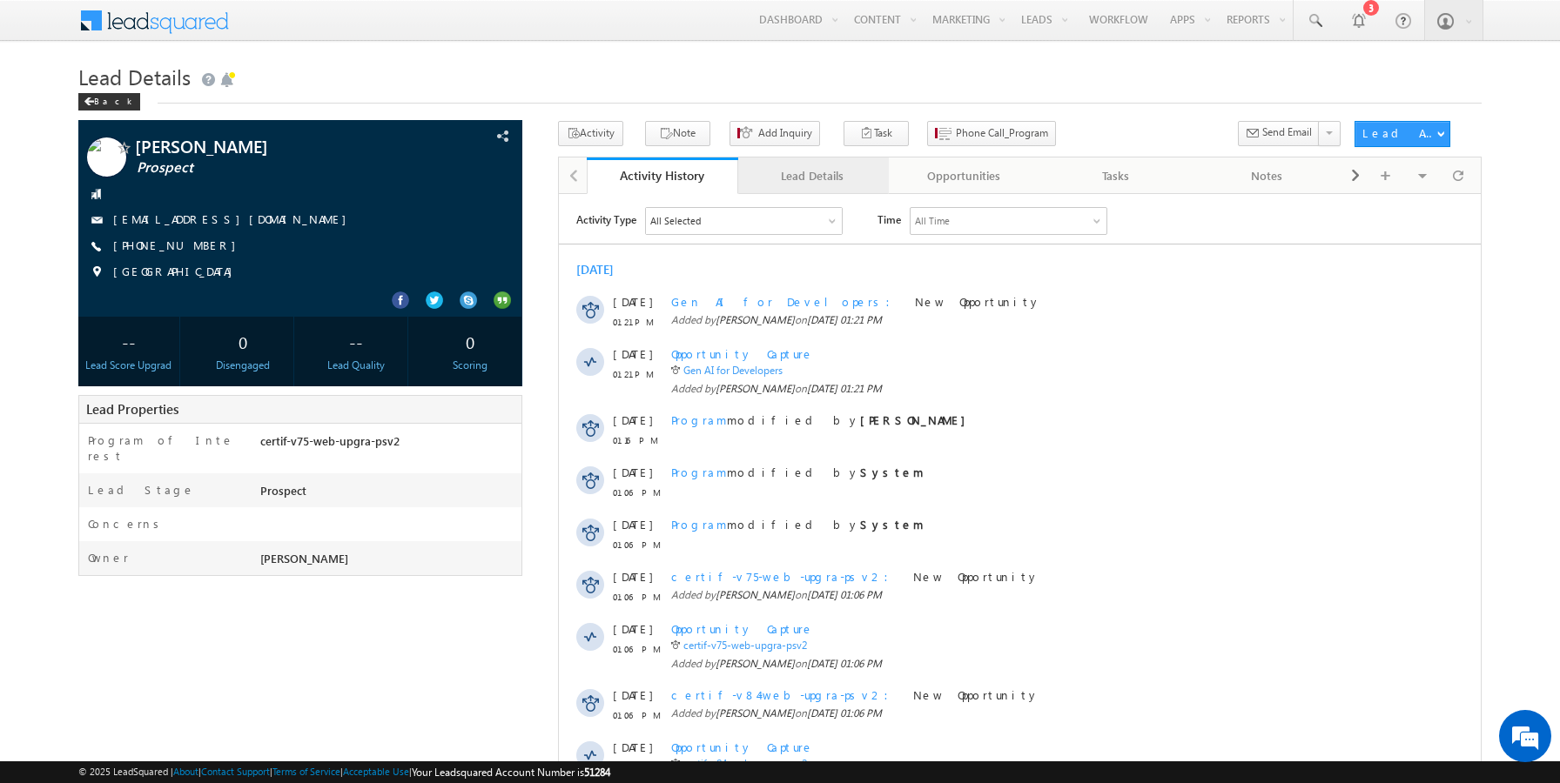
click at [765, 185] on div "Lead Details" at bounding box center [813, 175] width 122 height 21
click at [788, 170] on div "Lead Details" at bounding box center [813, 175] width 122 height 21
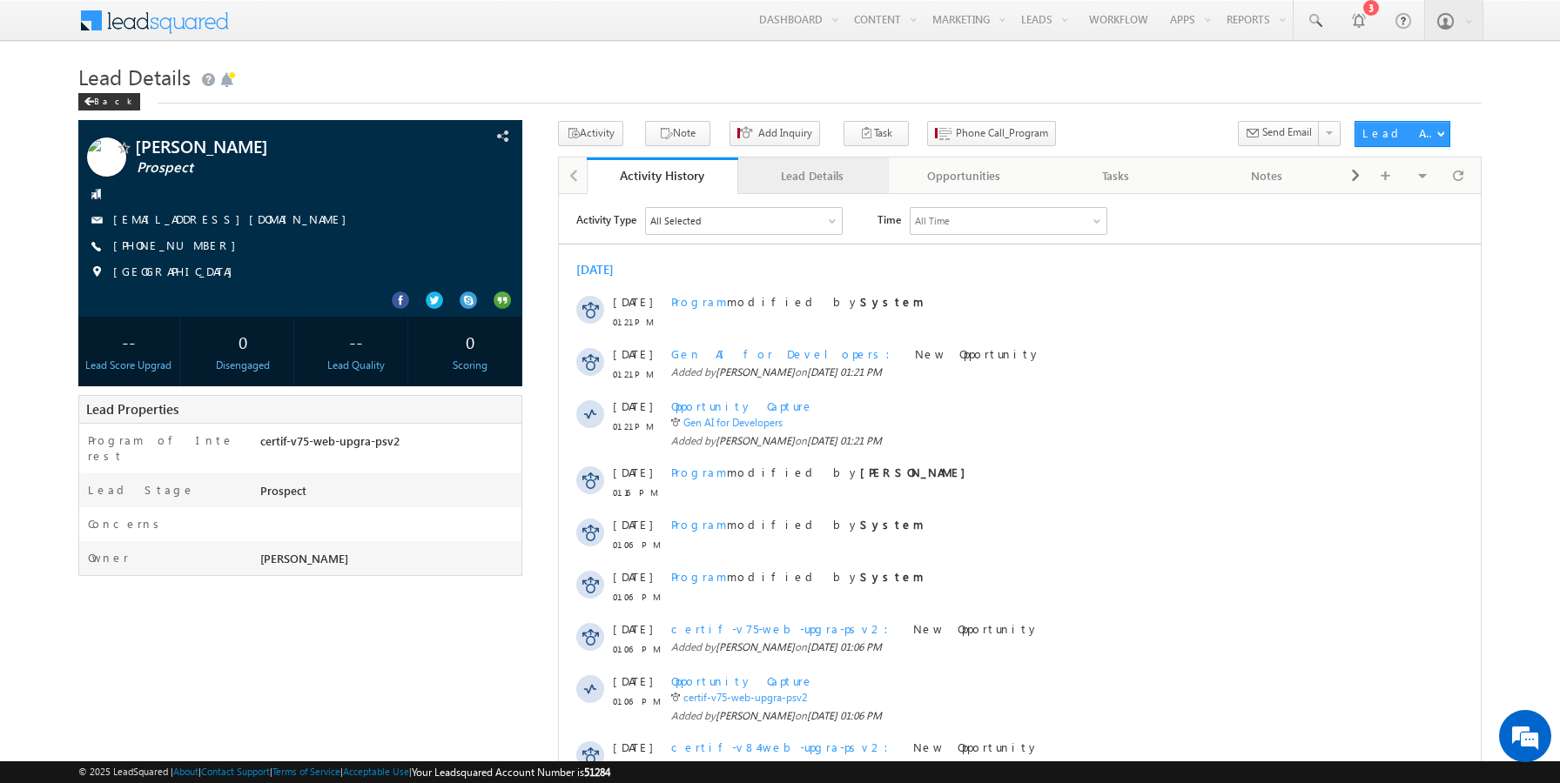
click at [797, 183] on div "Lead Details" at bounding box center [813, 175] width 122 height 21
click at [976, 178] on div "Opportunities" at bounding box center [964, 175] width 122 height 21
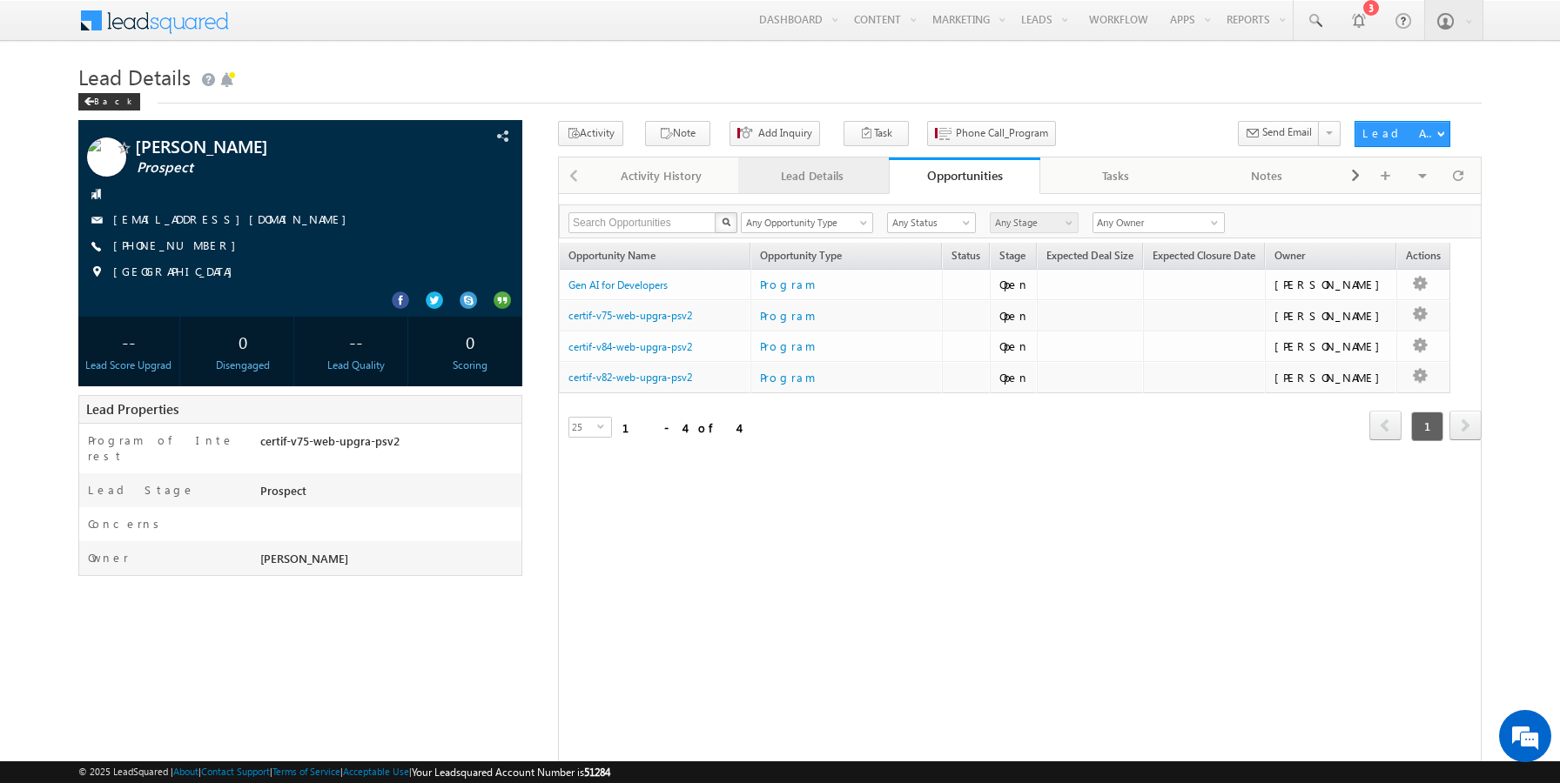
click at [826, 181] on div "Lead Details" at bounding box center [813, 175] width 122 height 21
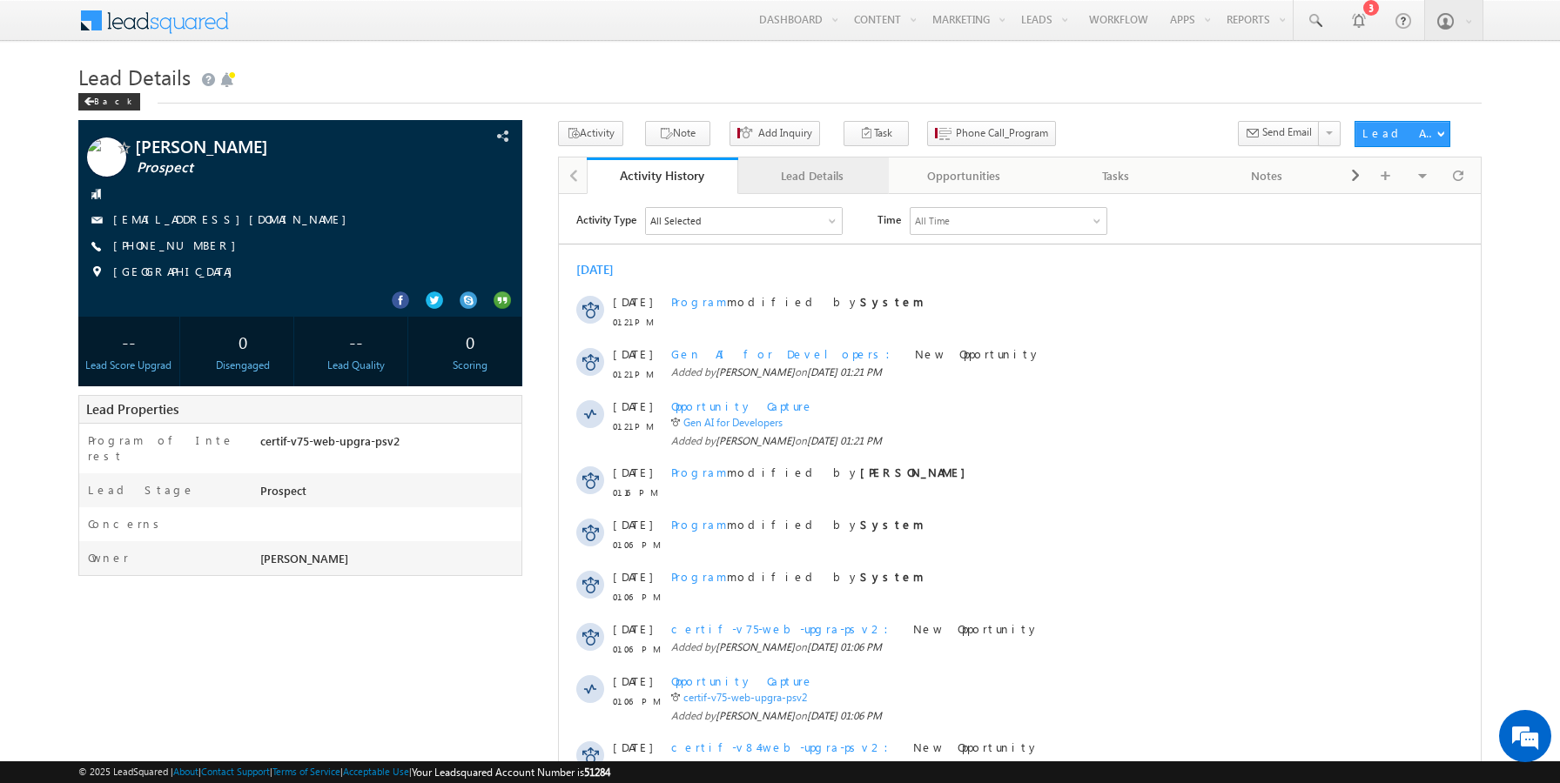
click at [813, 178] on div "Lead Details" at bounding box center [813, 175] width 122 height 21
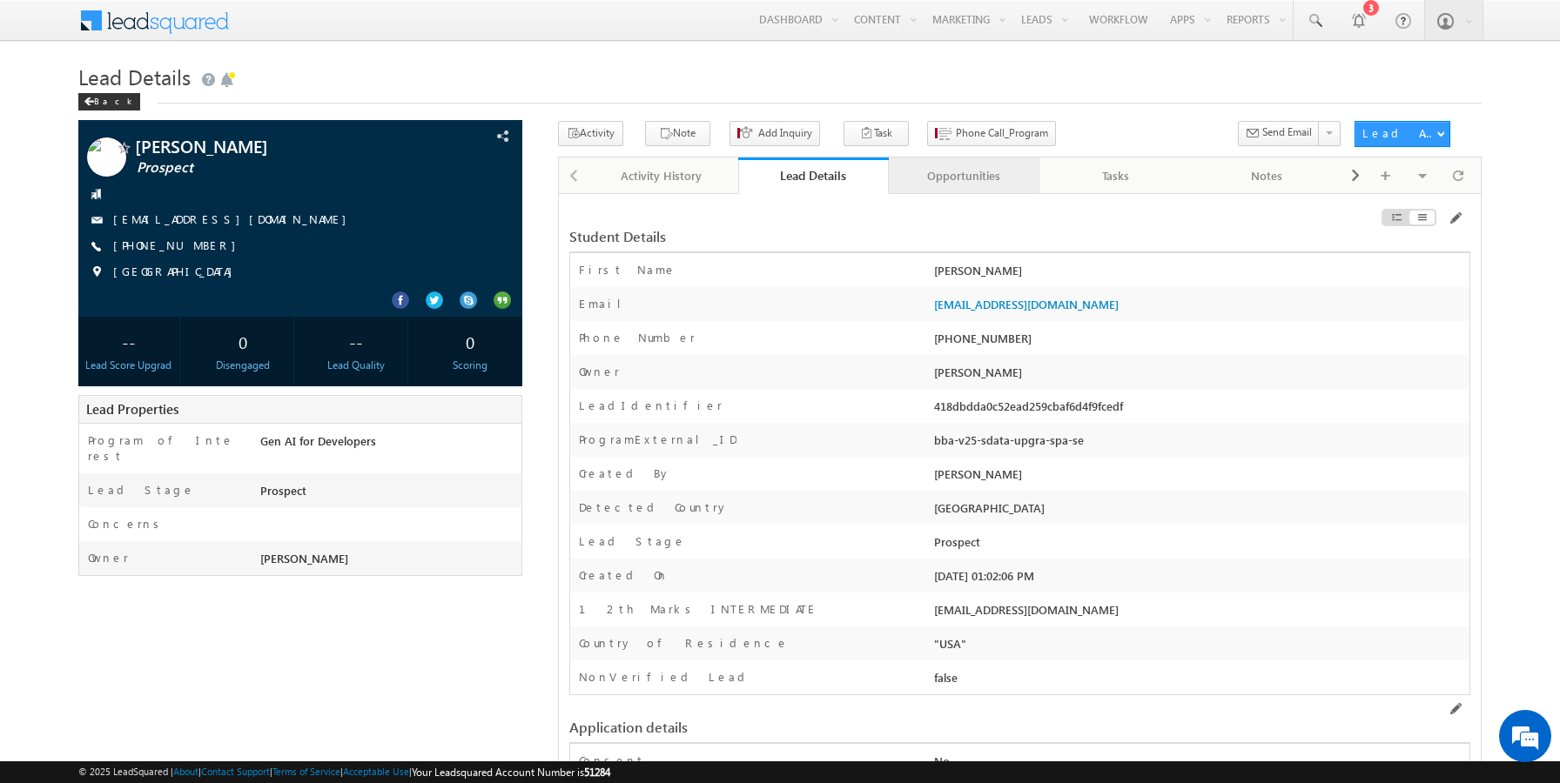
click at [958, 179] on div "Opportunities" at bounding box center [964, 175] width 122 height 21
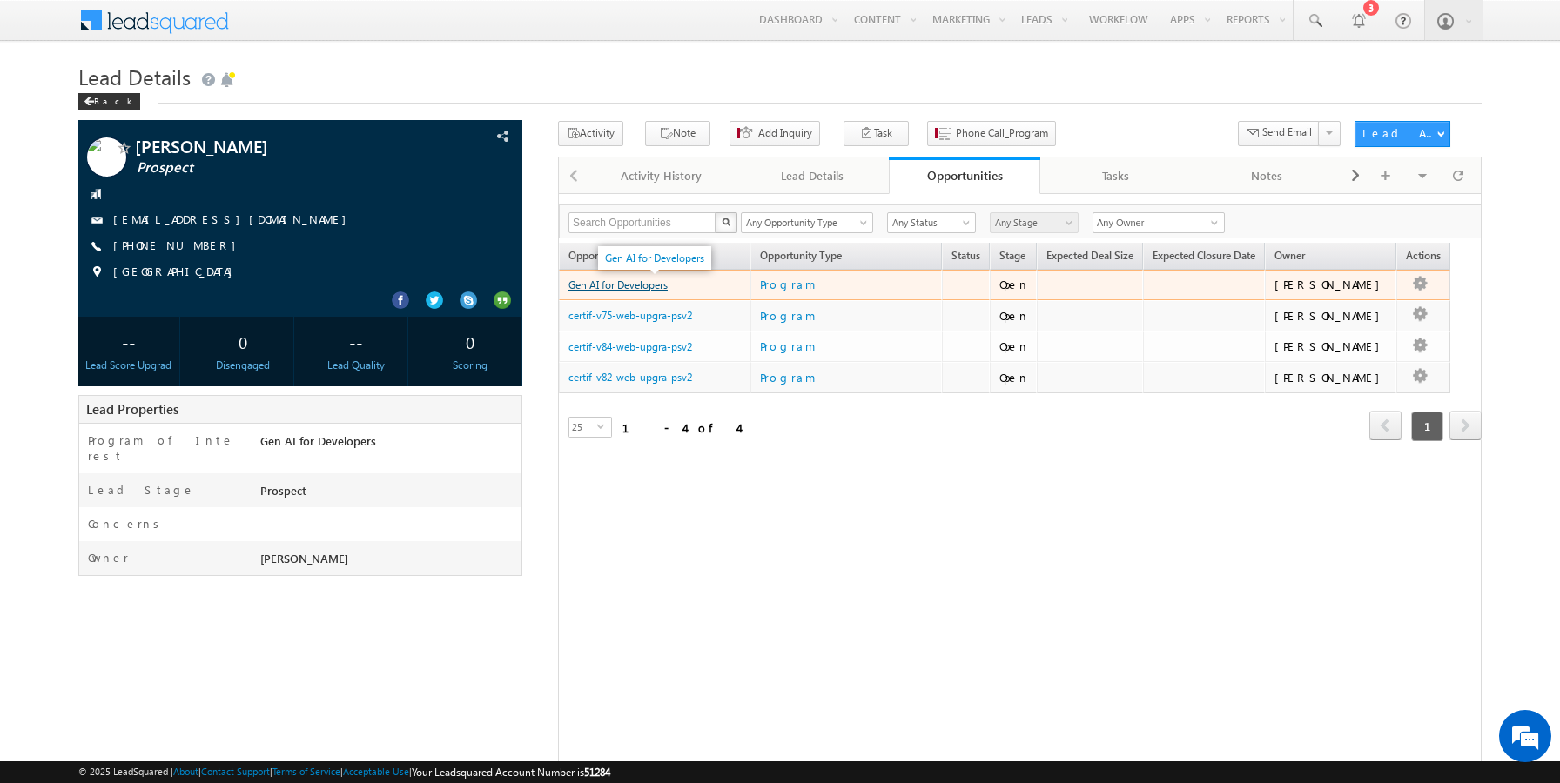
click at [611, 286] on link "Gen AI for Developers" at bounding box center [617, 285] width 99 height 13
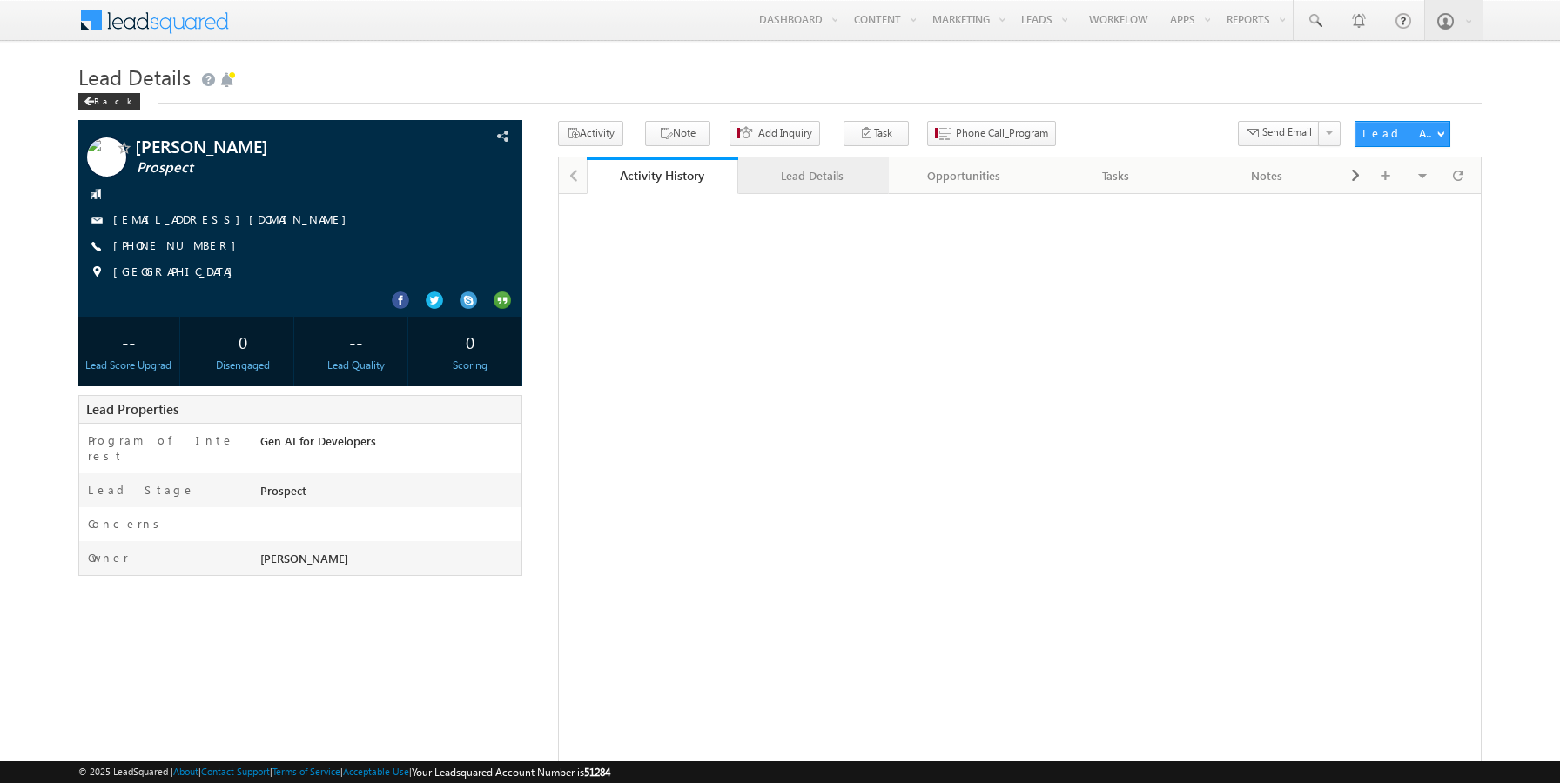
click at [800, 175] on div "Lead Details" at bounding box center [813, 175] width 122 height 21
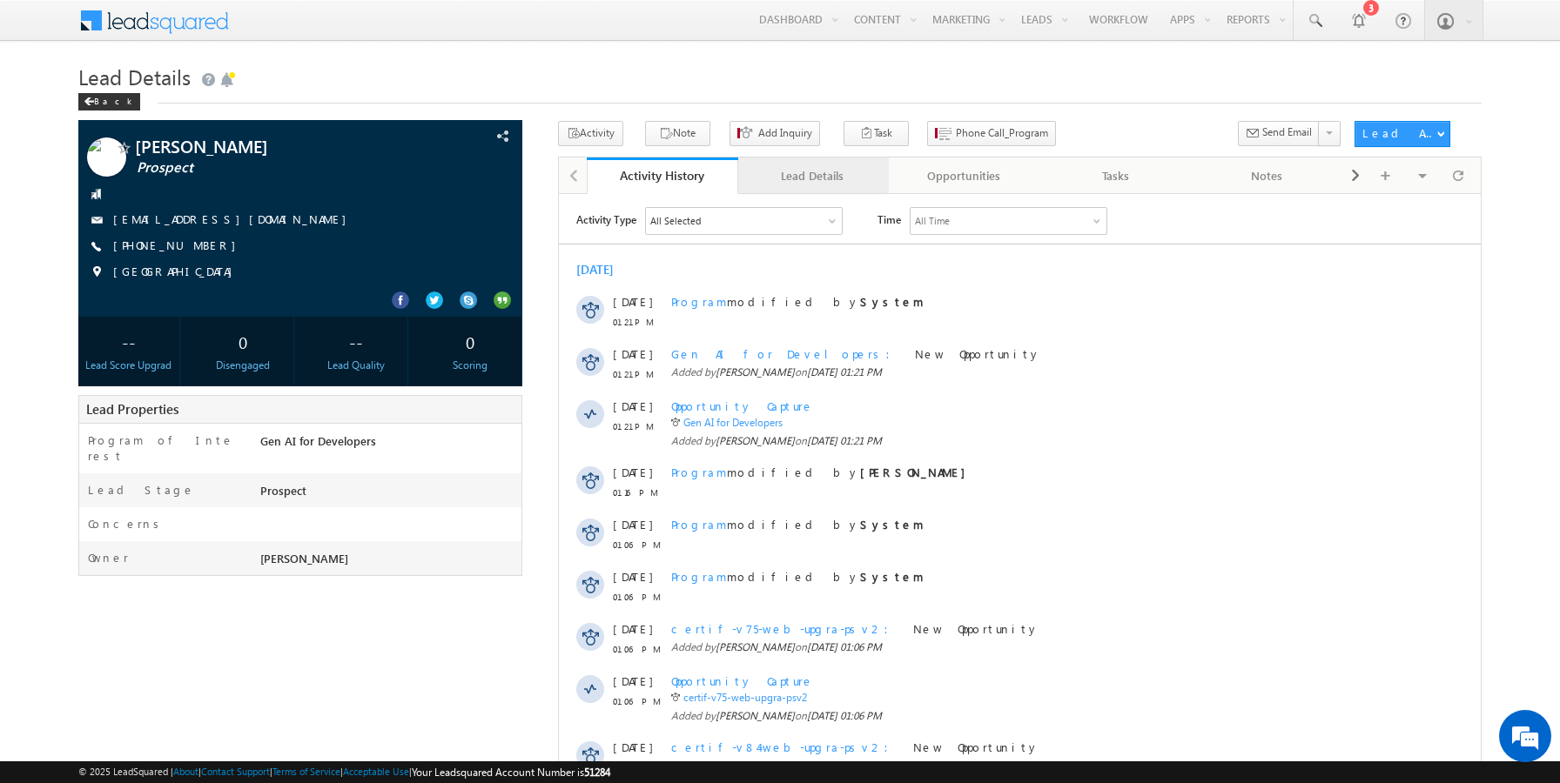
click at [797, 185] on div "Lead Details" at bounding box center [813, 175] width 122 height 21
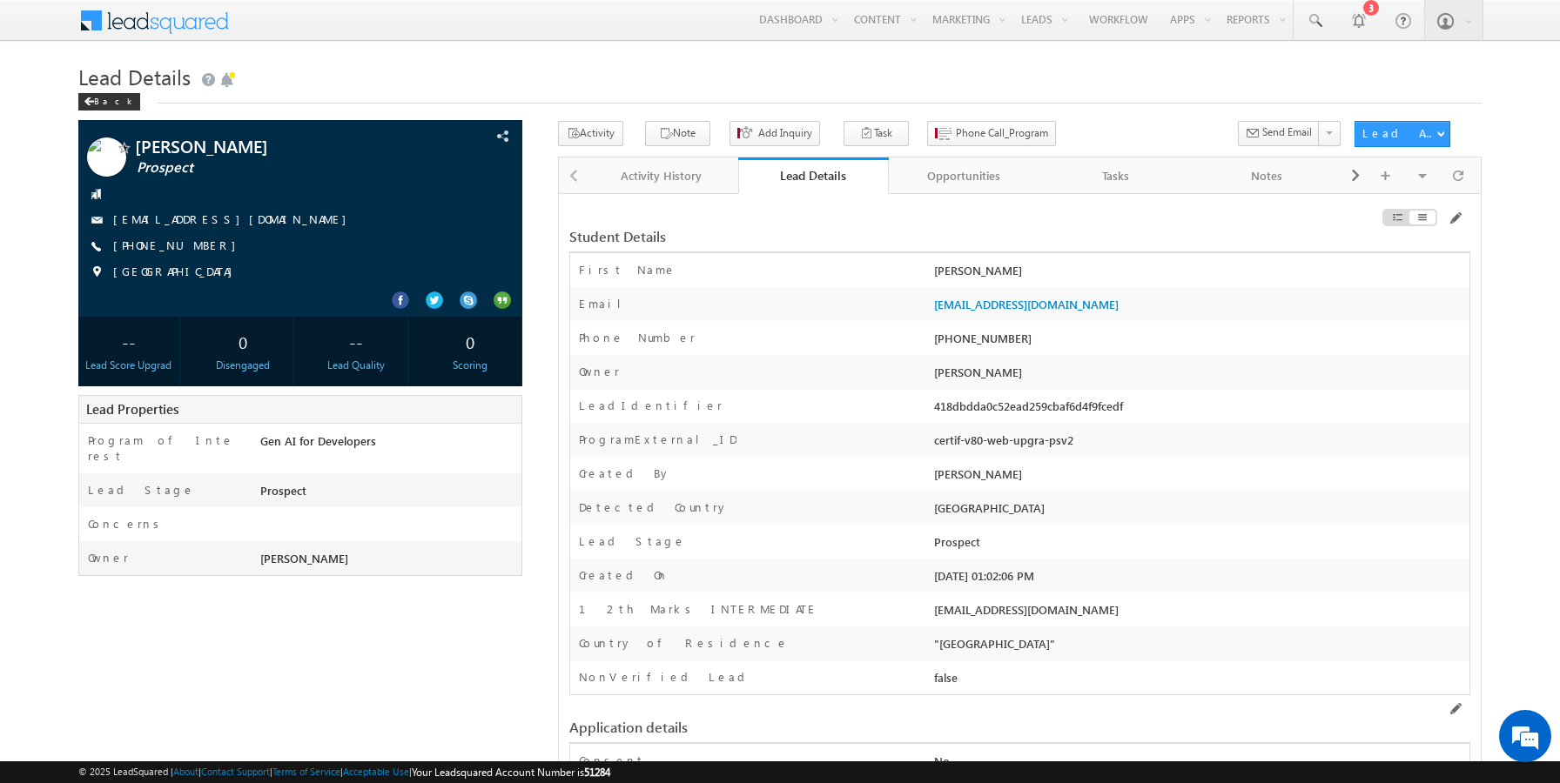
click at [978, 440] on div "certif-v80-web-upgra-psv2" at bounding box center [1200, 444] width 540 height 24
click at [891, 450] on div "ProgramExternal_ID" at bounding box center [750, 444] width 360 height 25
click at [1318, 18] on span at bounding box center [1314, 20] width 17 height 17
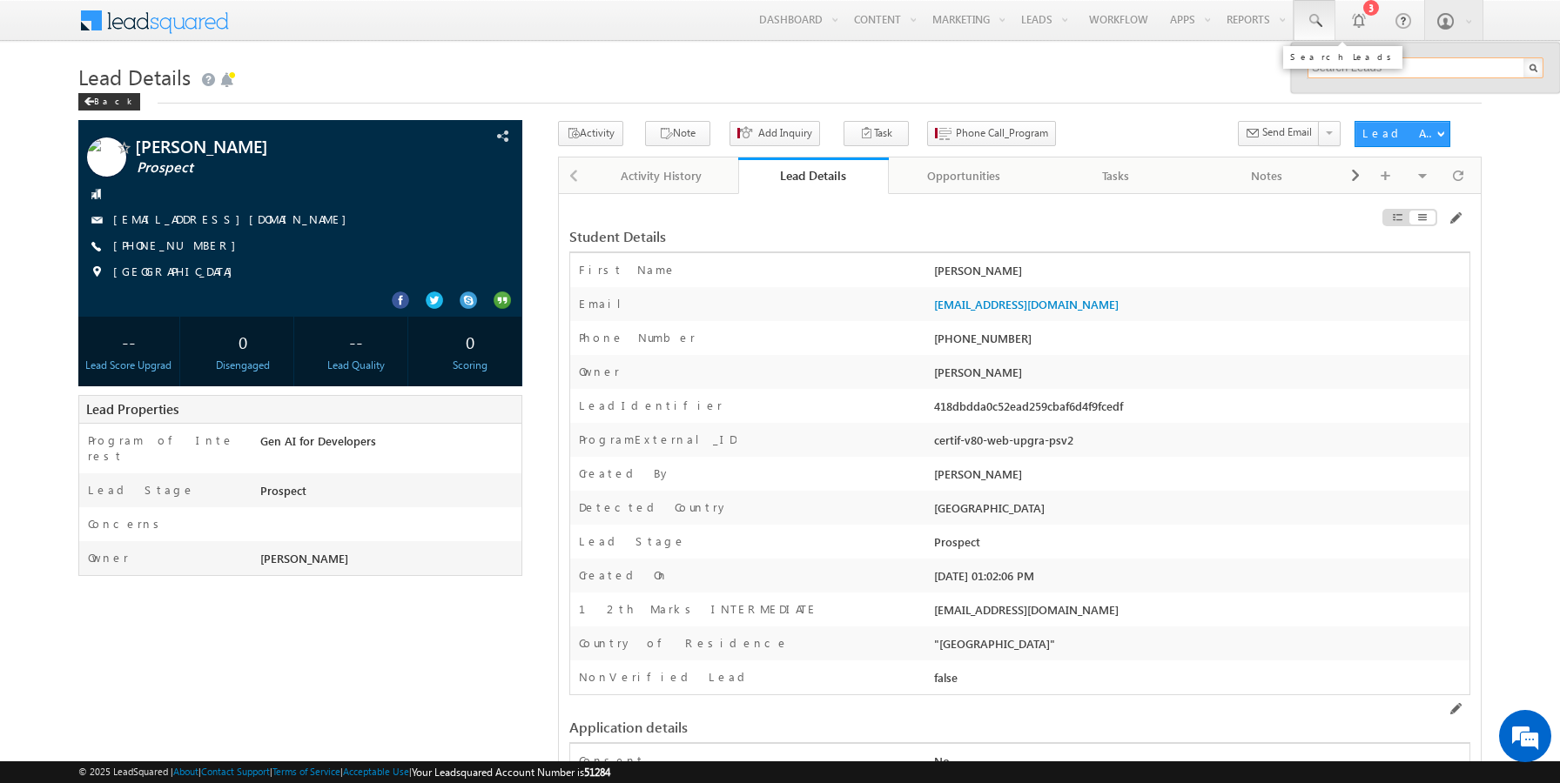
paste input "9803100126"
type input "9803100126"
click at [1526, 95] on link at bounding box center [1527, 95] width 12 height 12
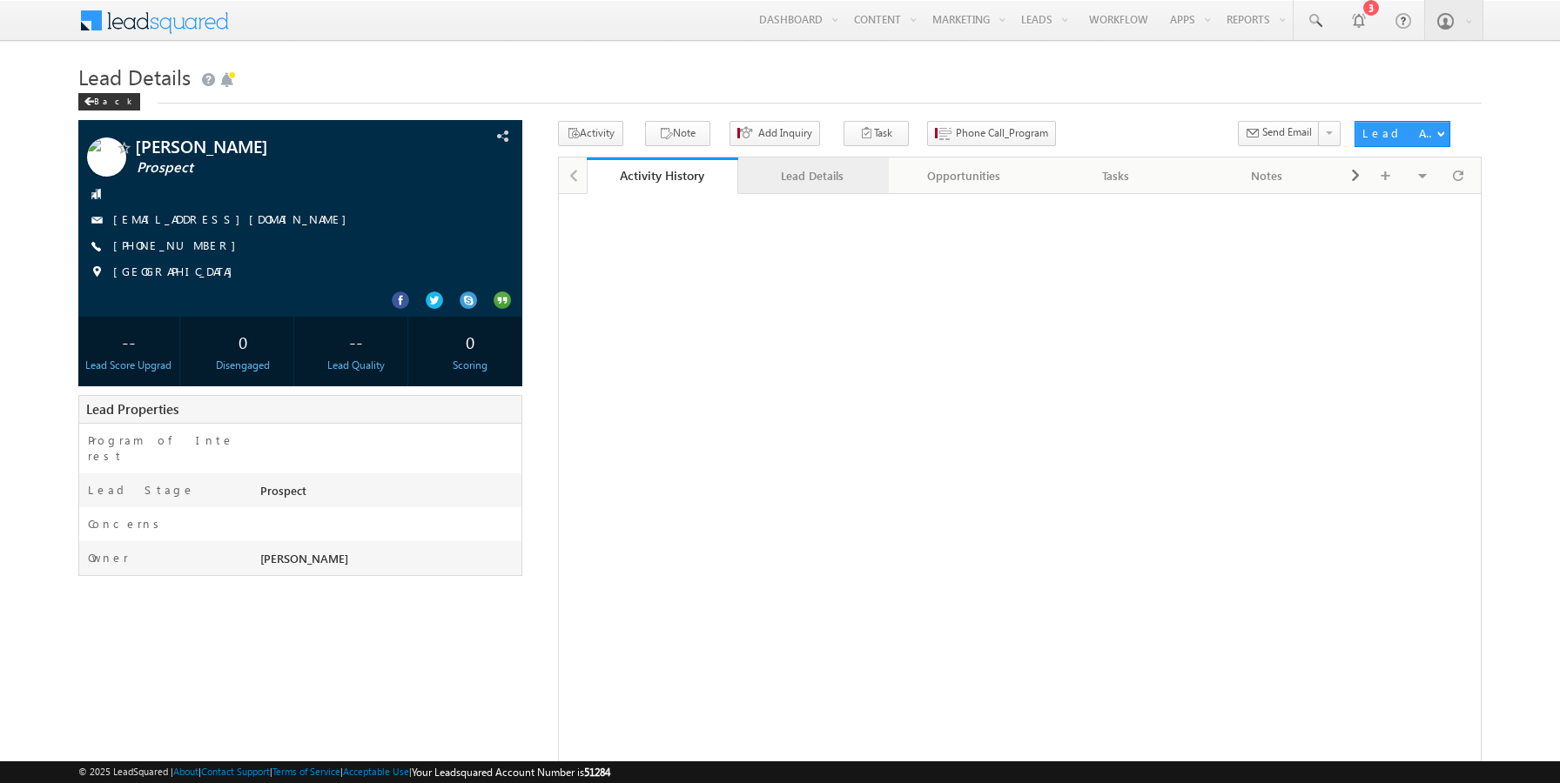
click at [800, 170] on div "Lead Details" at bounding box center [813, 175] width 122 height 21
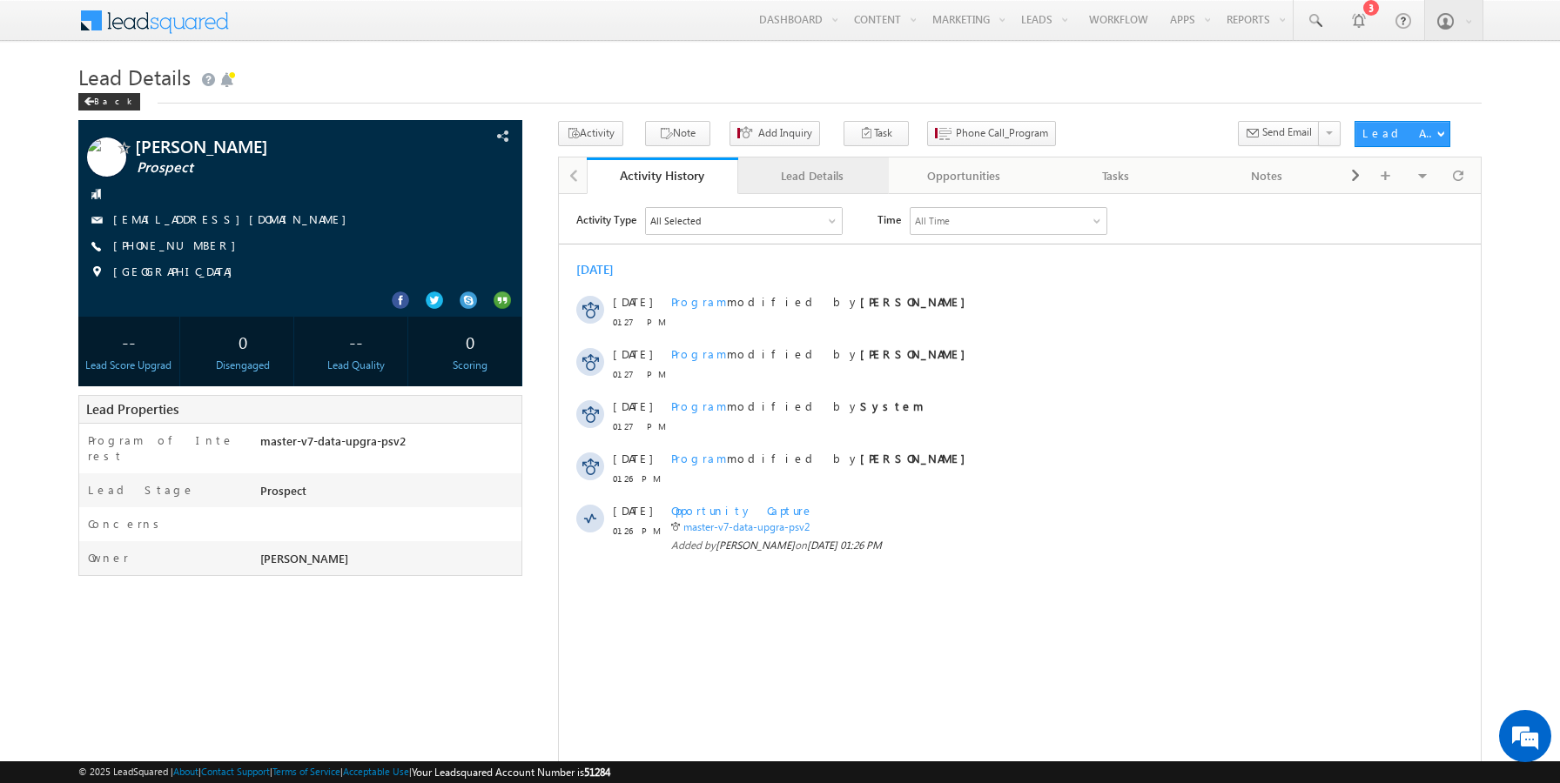
click at [795, 186] on div "Lead Details" at bounding box center [813, 175] width 122 height 21
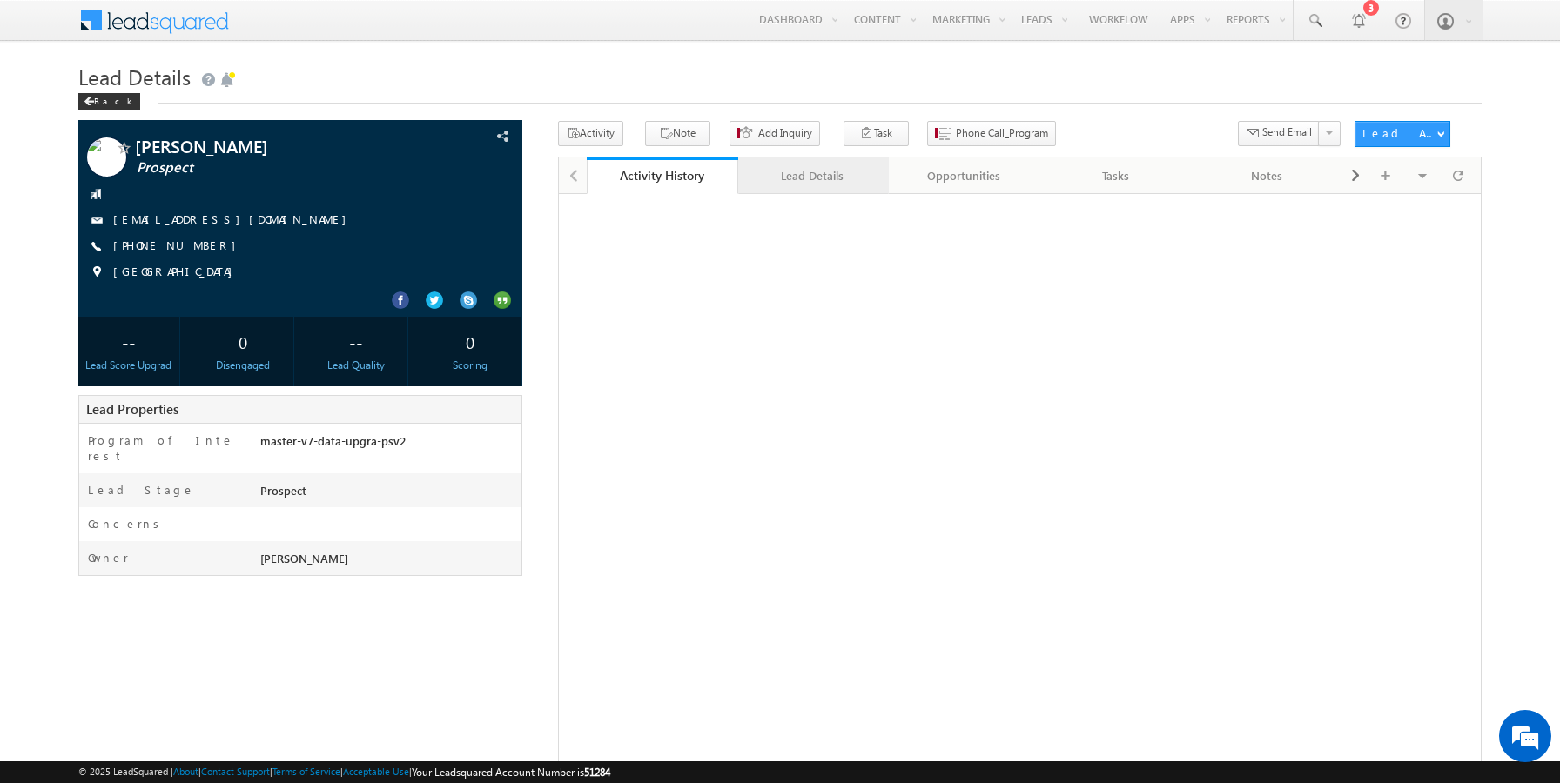
click at [795, 185] on div "Lead Details" at bounding box center [813, 175] width 122 height 21
click at [832, 172] on div "Lead Details" at bounding box center [813, 175] width 122 height 21
